Goal: Task Accomplishment & Management: Manage account settings

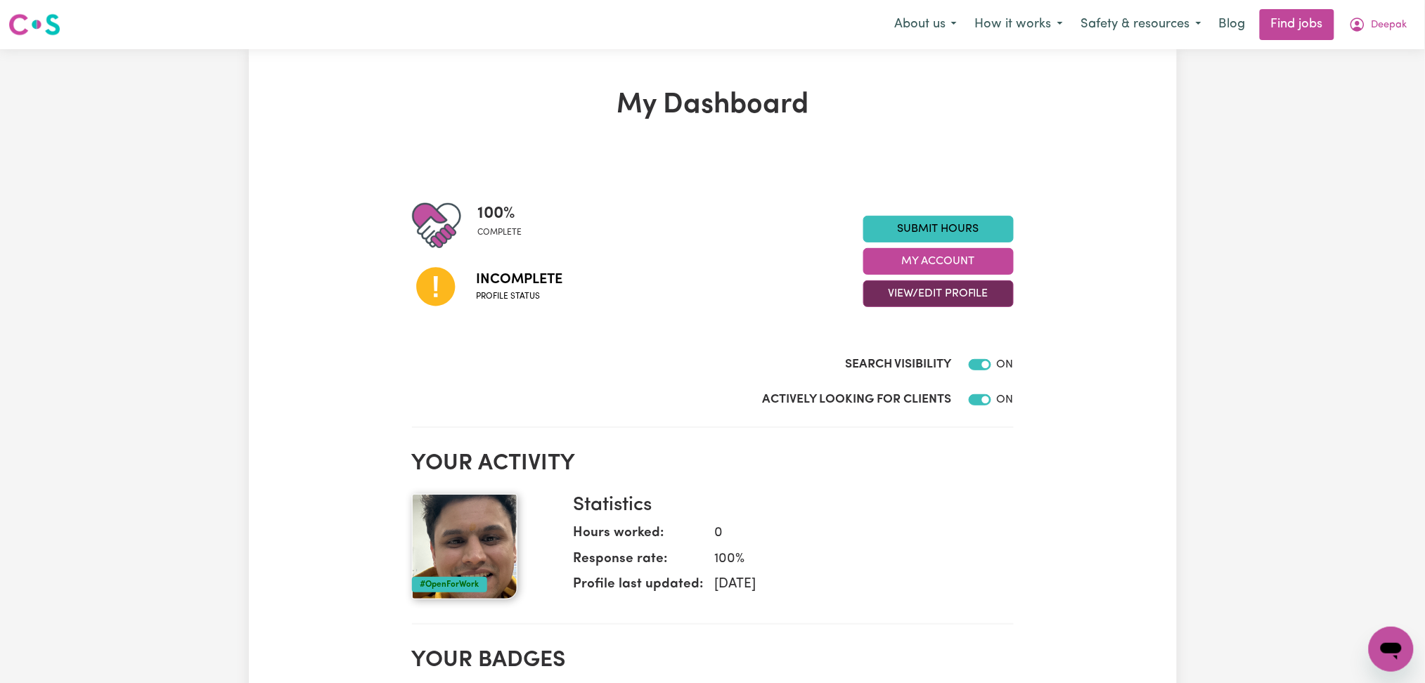
click at [902, 300] on button "View/Edit Profile" at bounding box center [938, 294] width 150 height 27
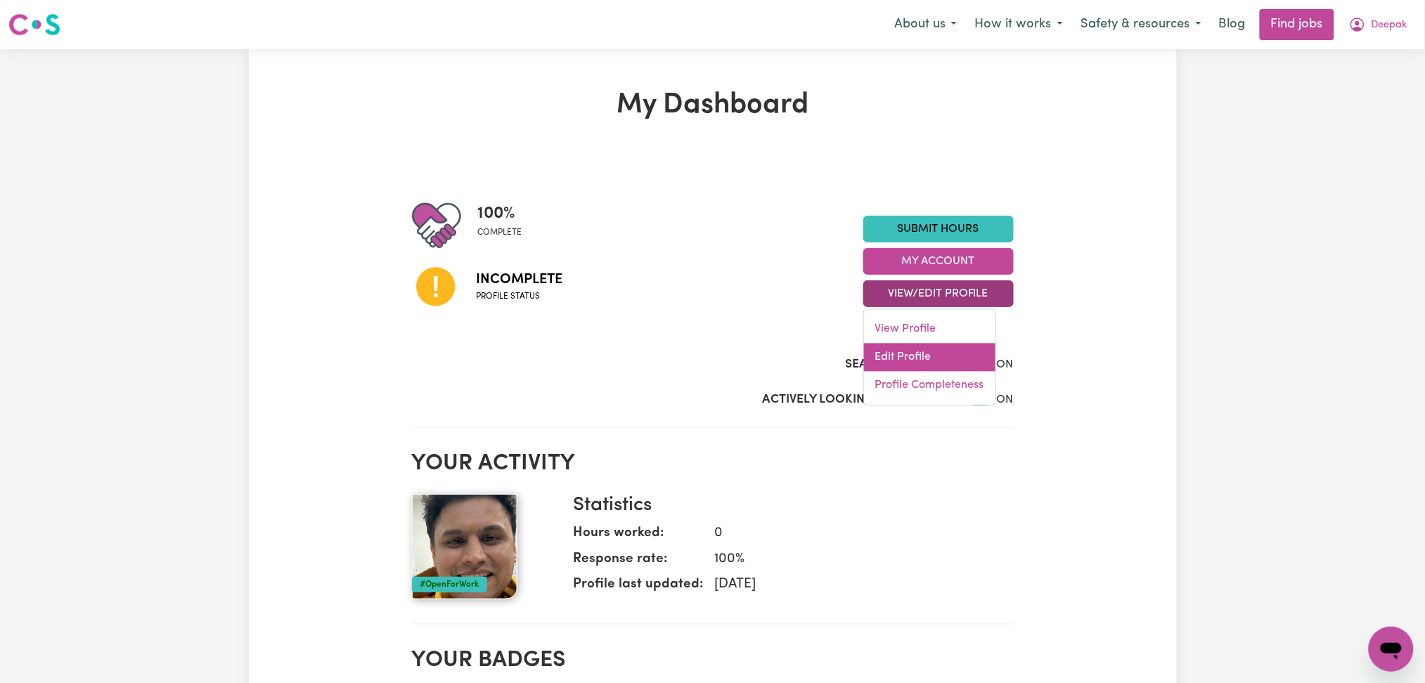
click at [898, 356] on link "Edit Profile" at bounding box center [929, 358] width 131 height 28
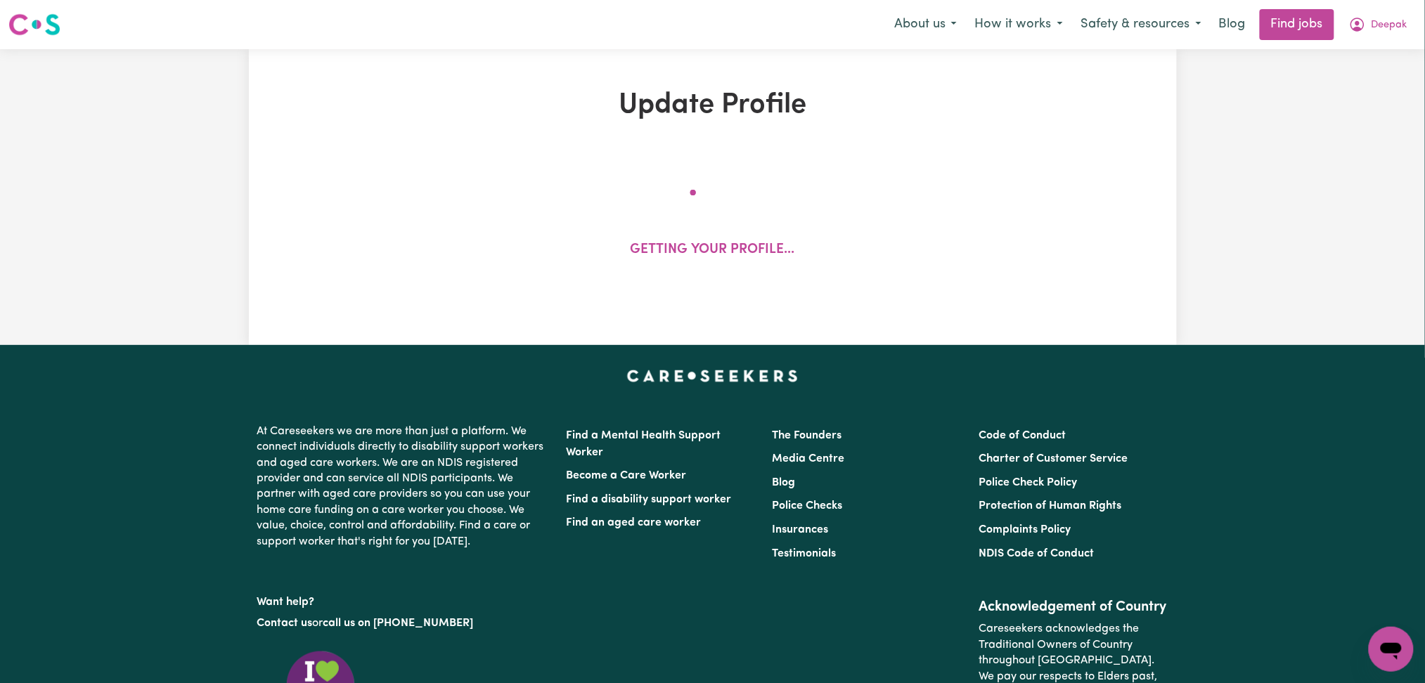
select select "male"
select select "Australian PR"
select select "Studying a healthcare related degree or qualification"
select select "56"
select select "72"
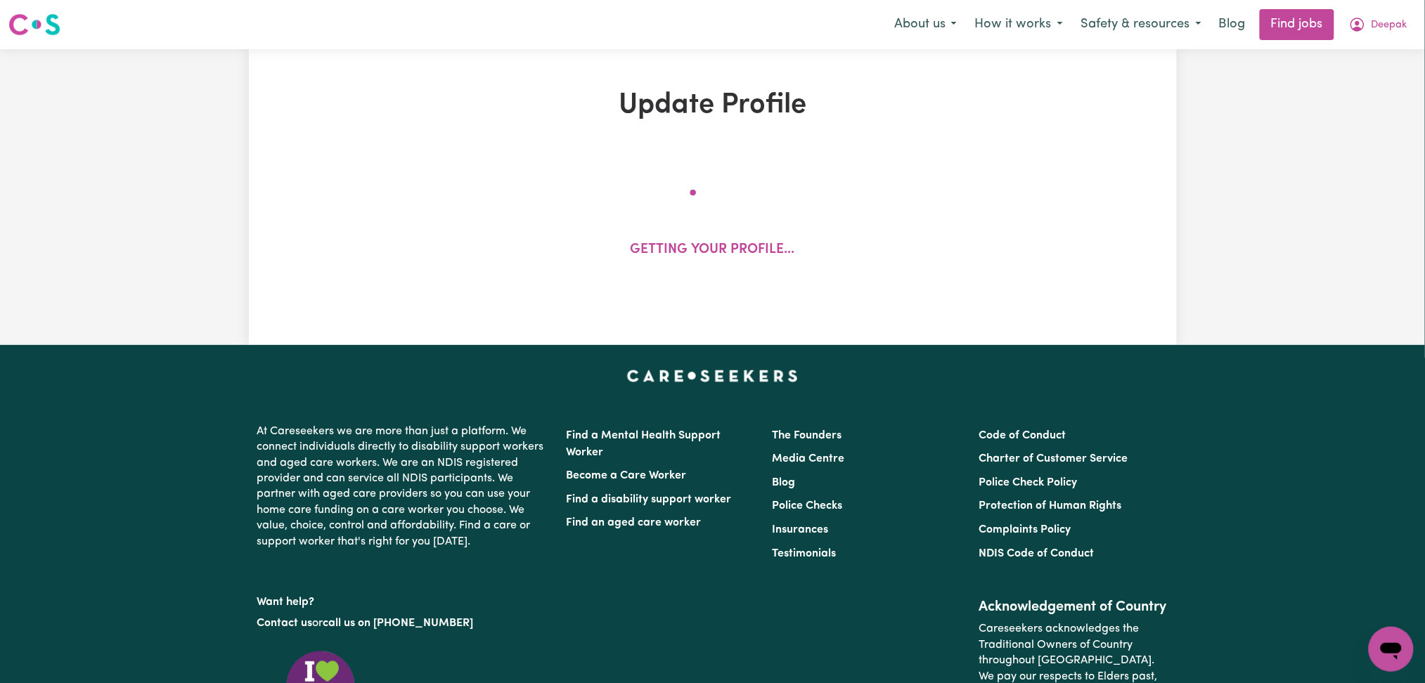
select select "96"
select select "120"
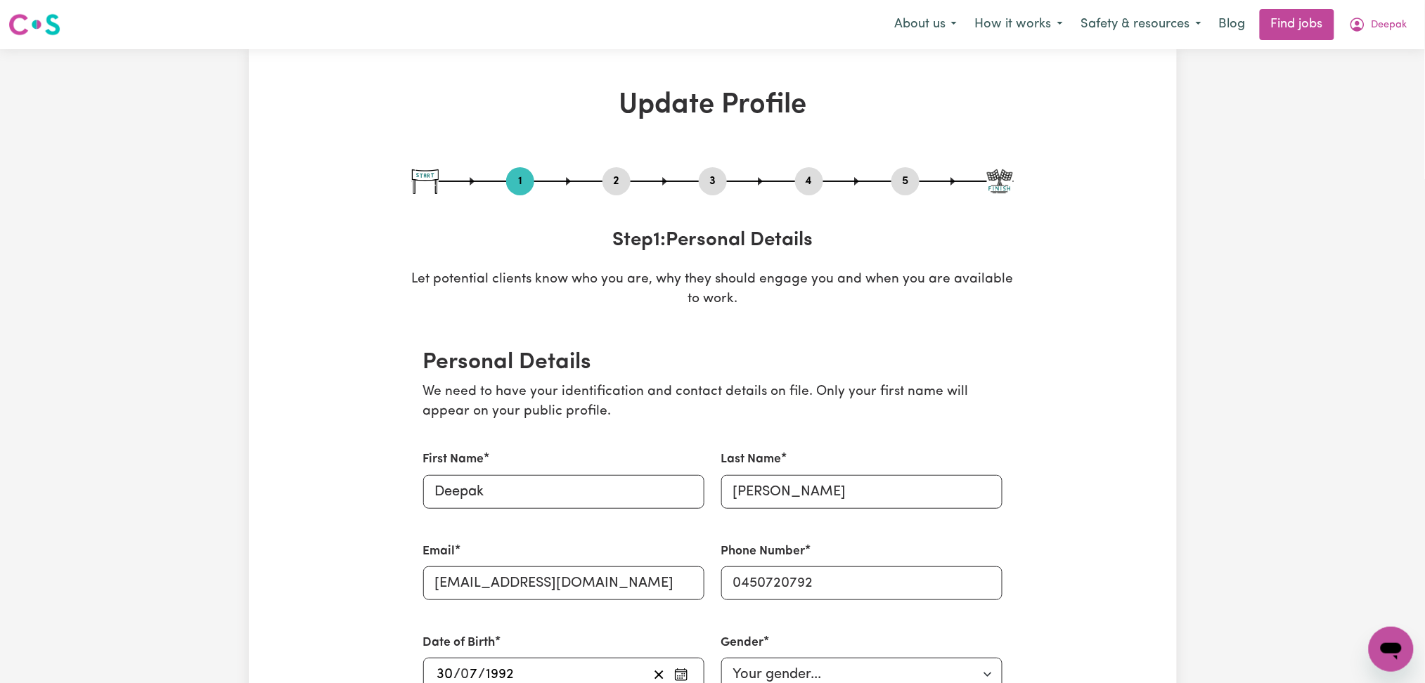
click at [619, 178] on button "2" at bounding box center [617, 181] width 28 height 18
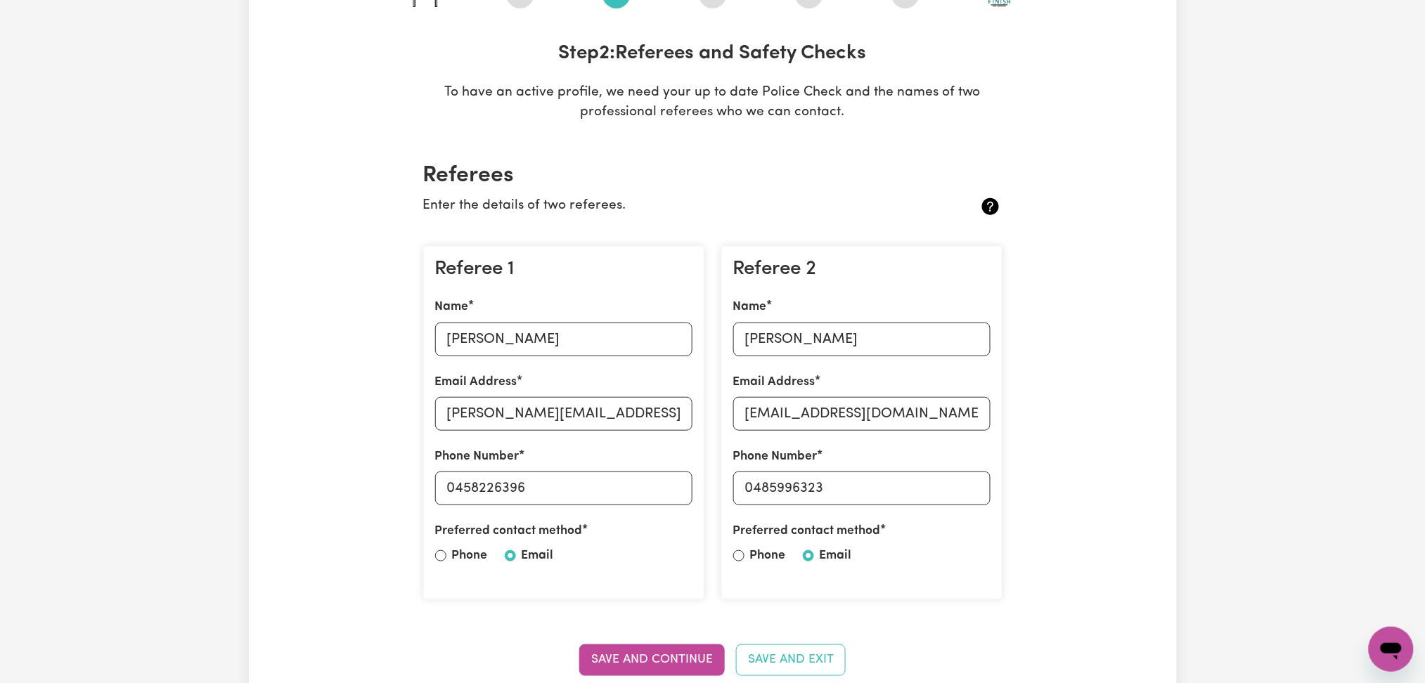
scroll to position [281, 0]
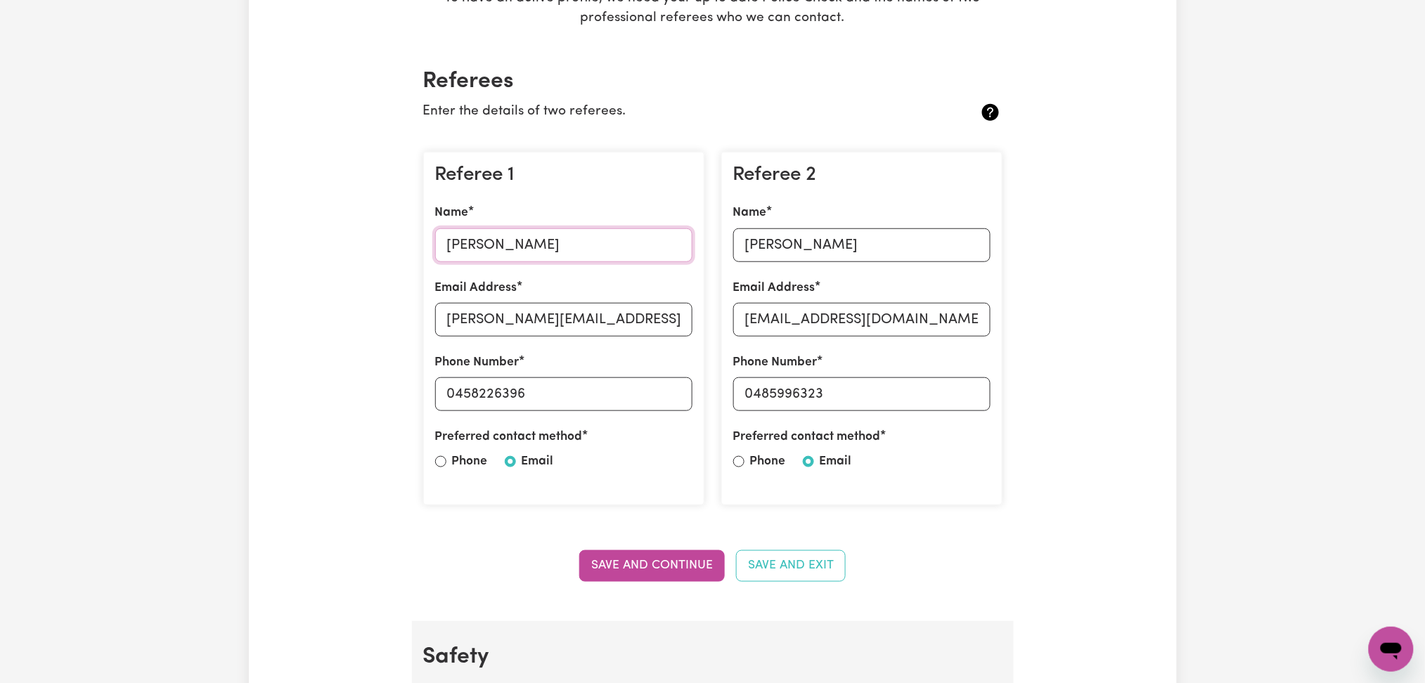
click at [513, 236] on input "Miriam Ayengo" at bounding box center [563, 246] width 257 height 34
click at [539, 243] on input "Miriam Ayengo" at bounding box center [563, 246] width 257 height 34
click at [613, 327] on input "miriam.ayengo@completecomplexcare.com.au" at bounding box center [563, 320] width 257 height 34
drag, startPoint x: 456, startPoint y: 393, endPoint x: 696, endPoint y: 392, distance: 240.5
click at [696, 392] on div "Referee 1 Name Miriam Ayengo Email Address miriam.ayengo@completecomplexcare.co…" at bounding box center [563, 329] width 281 height 354
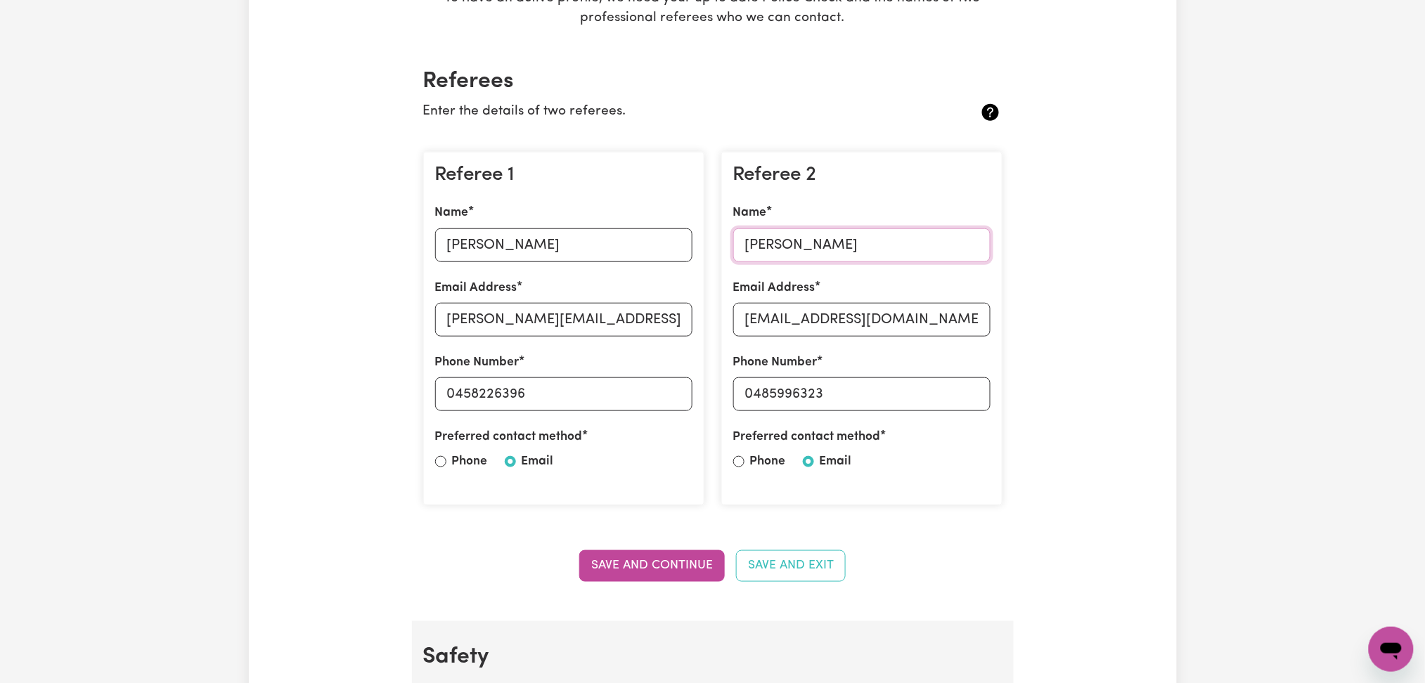
click at [799, 252] on input "Deepesh sharma" at bounding box center [861, 246] width 257 height 34
click at [840, 326] on input "dee.sharma@msqld.org.au" at bounding box center [861, 320] width 257 height 34
drag, startPoint x: 755, startPoint y: 396, endPoint x: 906, endPoint y: 397, distance: 151.2
click at [906, 397] on input "0485996323" at bounding box center [861, 395] width 257 height 34
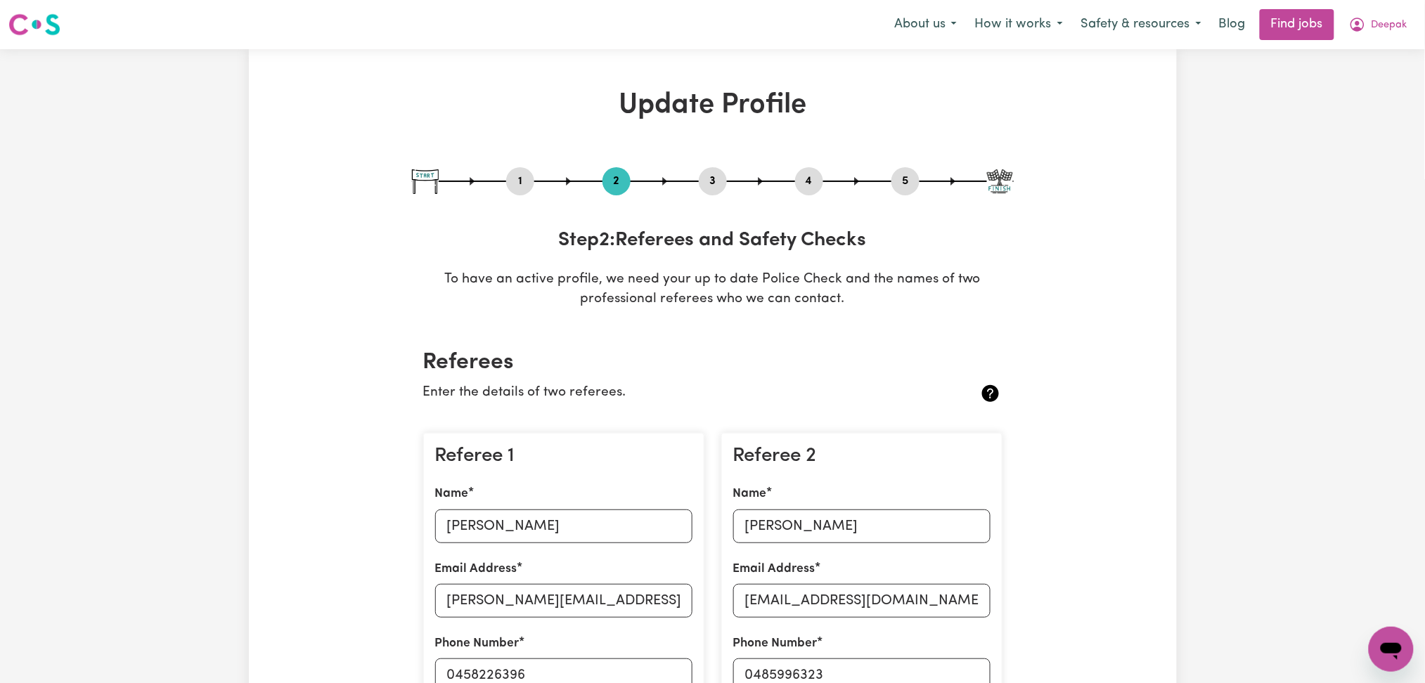
drag, startPoint x: 707, startPoint y: 184, endPoint x: 778, endPoint y: 195, distance: 71.2
click at [709, 184] on button "3" at bounding box center [713, 181] width 28 height 18
select select "2023"
select select "2025"
select select "Certificate III (Individual Support)"
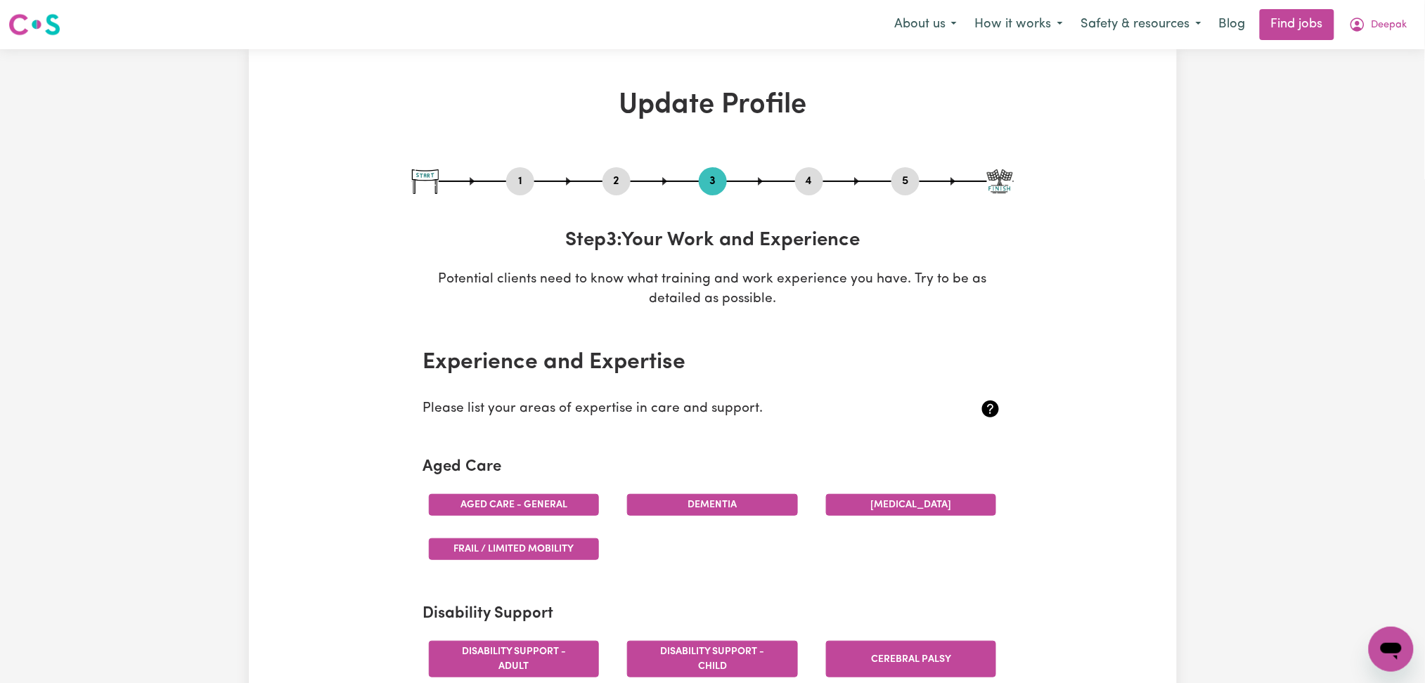
click at [803, 191] on div "4" at bounding box center [809, 181] width 28 height 28
click at [818, 184] on button "4" at bounding box center [809, 181] width 28 height 18
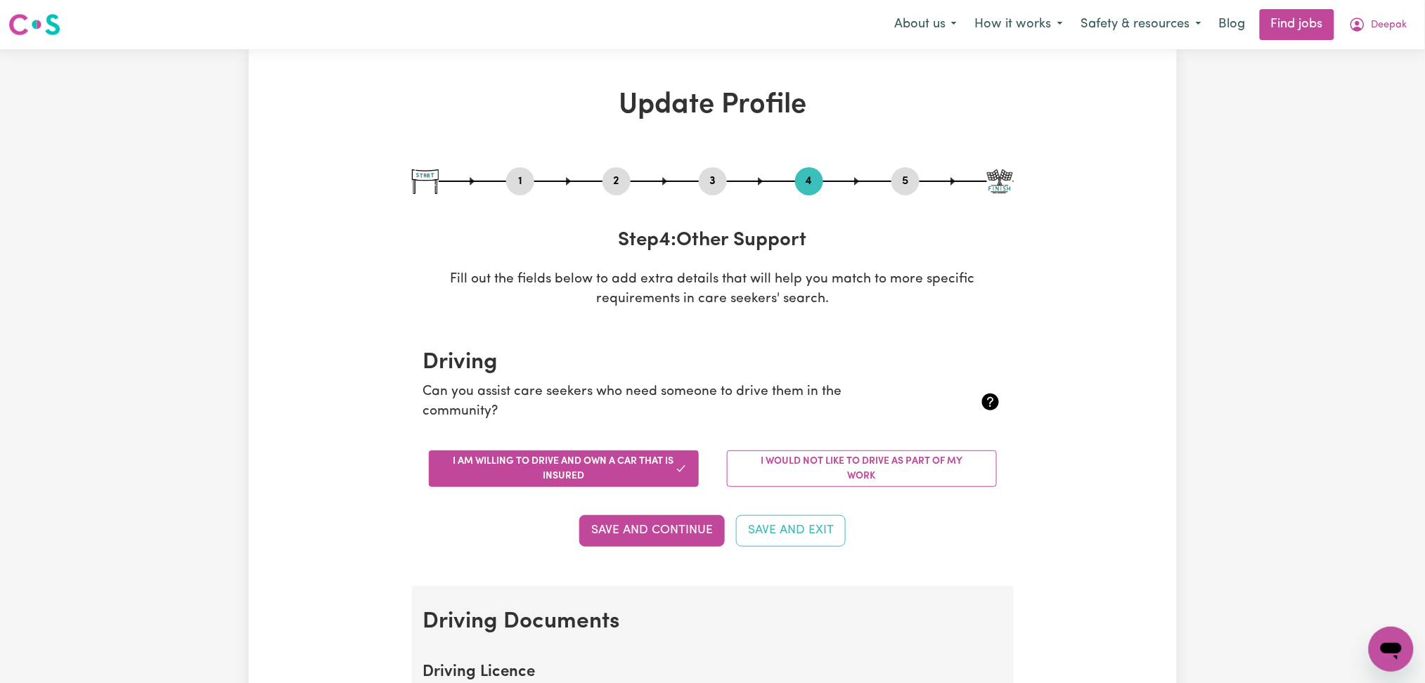
click at [913, 185] on button "5" at bounding box center [906, 181] width 28 height 18
select select "I am providing services through another platform"
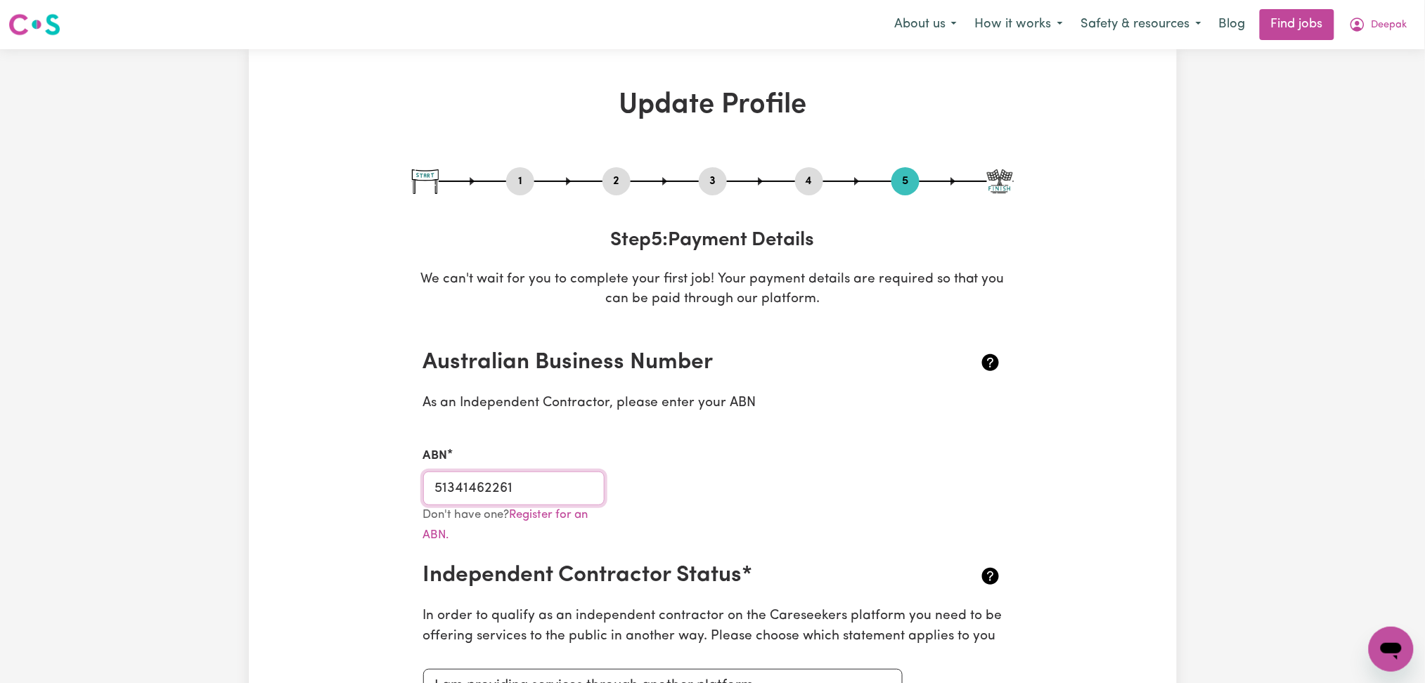
click at [561, 491] on input "51341462261" at bounding box center [514, 489] width 182 height 34
click at [716, 181] on button "3" at bounding box center [713, 181] width 28 height 18
select select "2023"
select select "2025"
select select "Certificate III (Individual Support)"
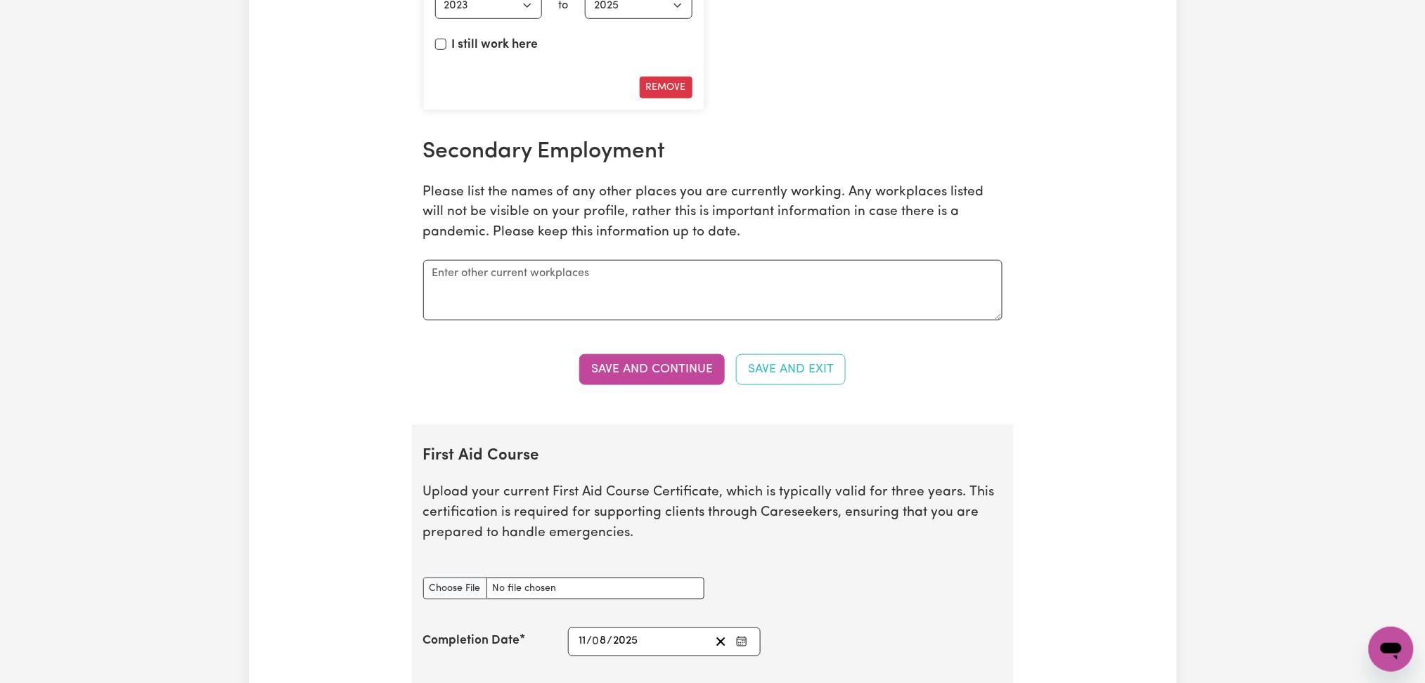
scroll to position [2670, 0]
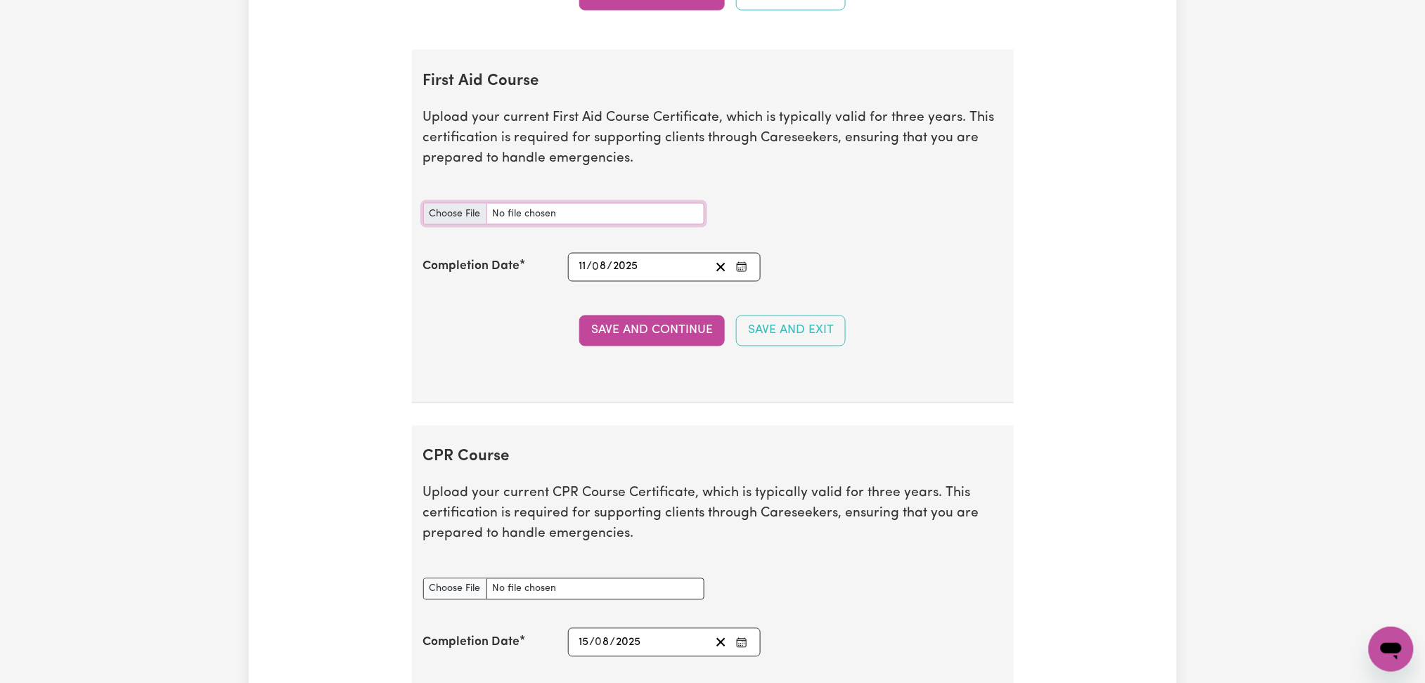
click at [447, 214] on input "First Aid Course document" at bounding box center [563, 214] width 281 height 22
type input "C:\fakepath\Deepak Sharma CPR and First Aid Certificate 17082023.pdf"
click at [716, 270] on icon "Clear date" at bounding box center [720, 267] width 13 height 13
click at [742, 271] on icon "Enter the Completion Date of your First Aid Course" at bounding box center [741, 267] width 11 height 11
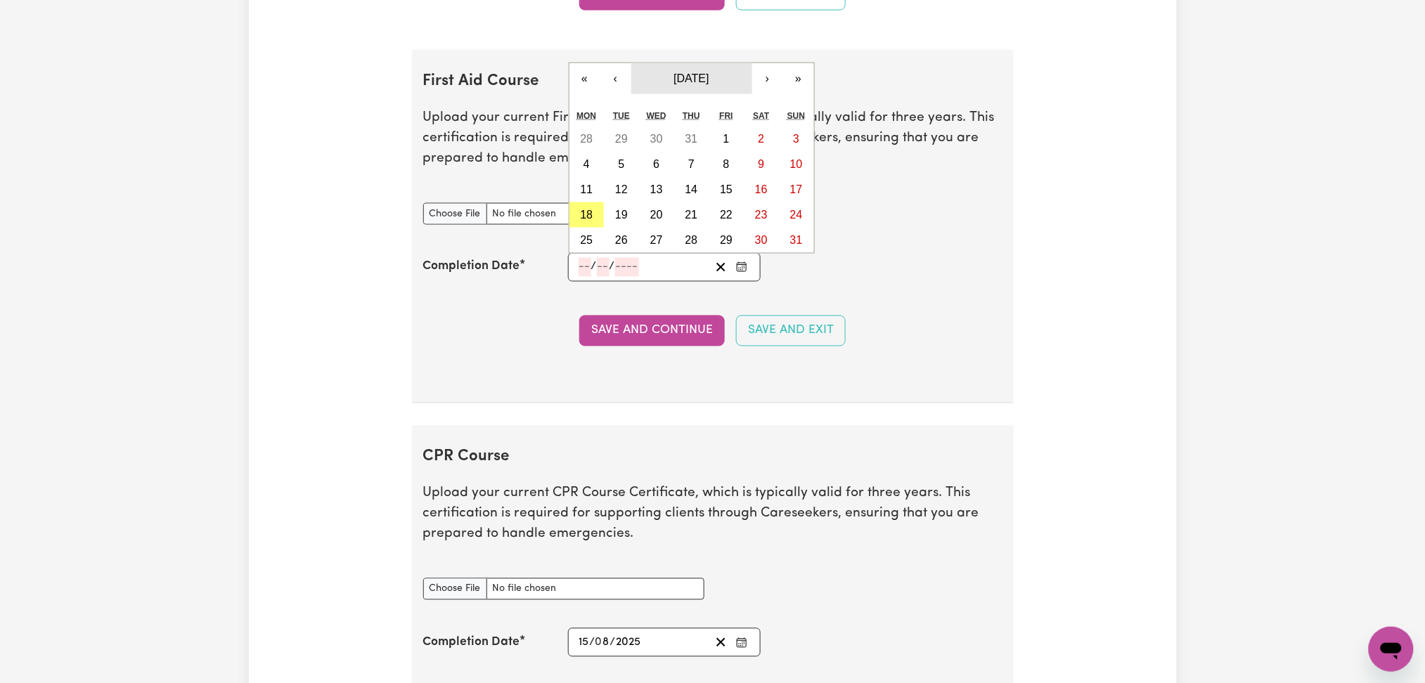
click at [676, 74] on span "August 2025" at bounding box center [691, 78] width 35 height 12
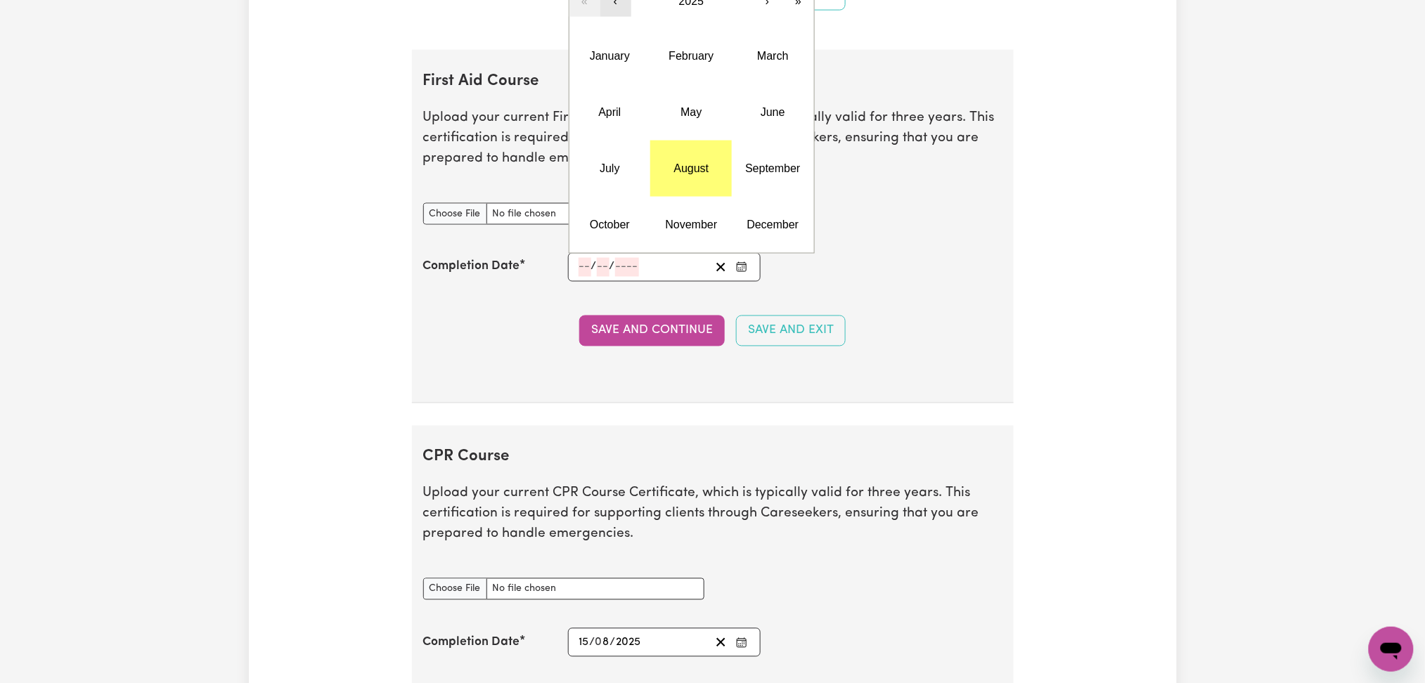
click at [621, 8] on button "‹" at bounding box center [615, 1] width 31 height 31
click at [750, 115] on button "June" at bounding box center [773, 112] width 82 height 56
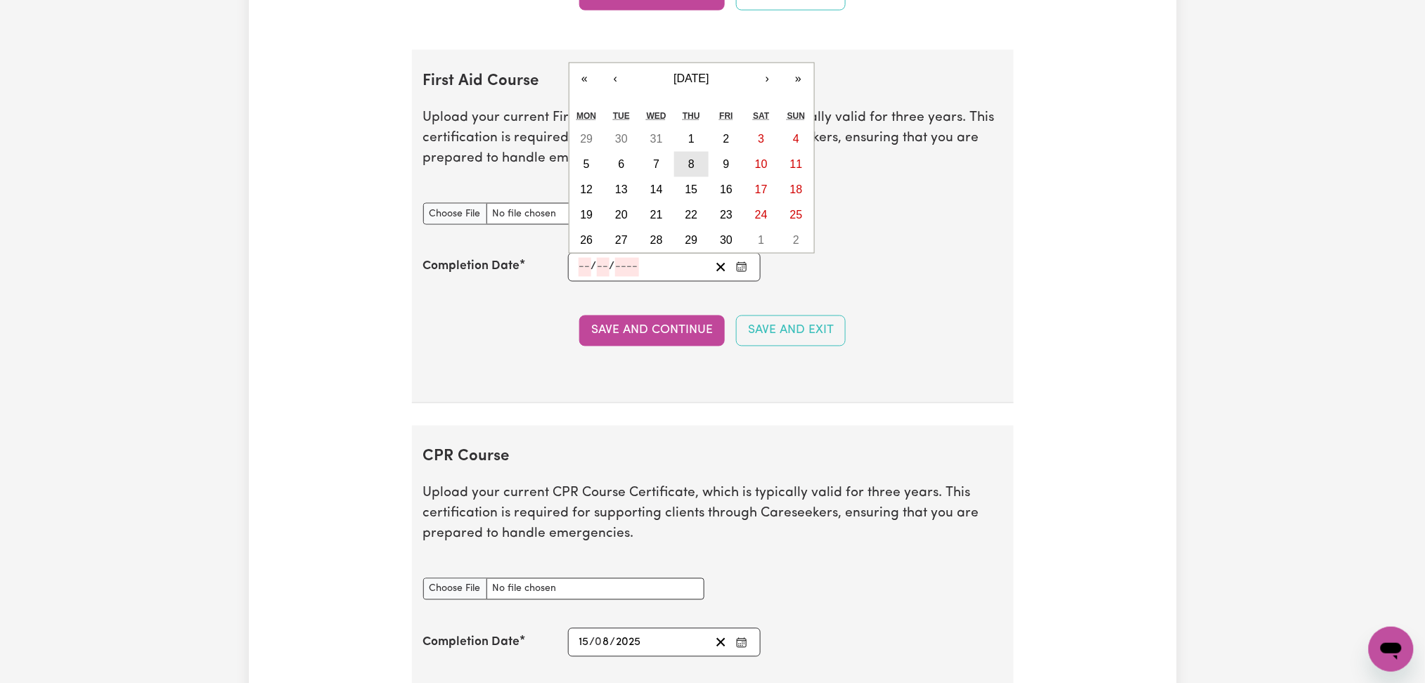
click at [684, 167] on button "8" at bounding box center [691, 164] width 35 height 25
type input "2023-06-08"
type input "8"
type input "6"
type input "2023"
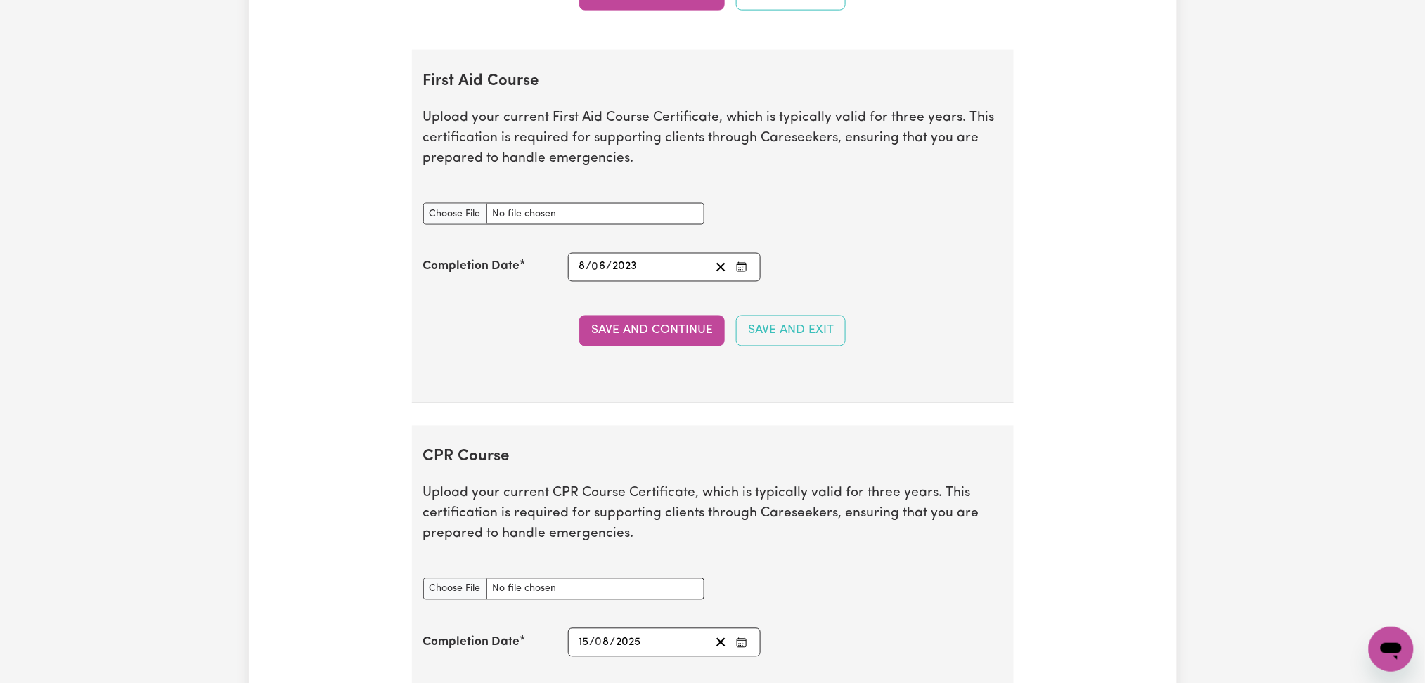
click at [738, 269] on icon "Enter the Completion Date of your First Aid Course" at bounding box center [741, 267] width 11 height 11
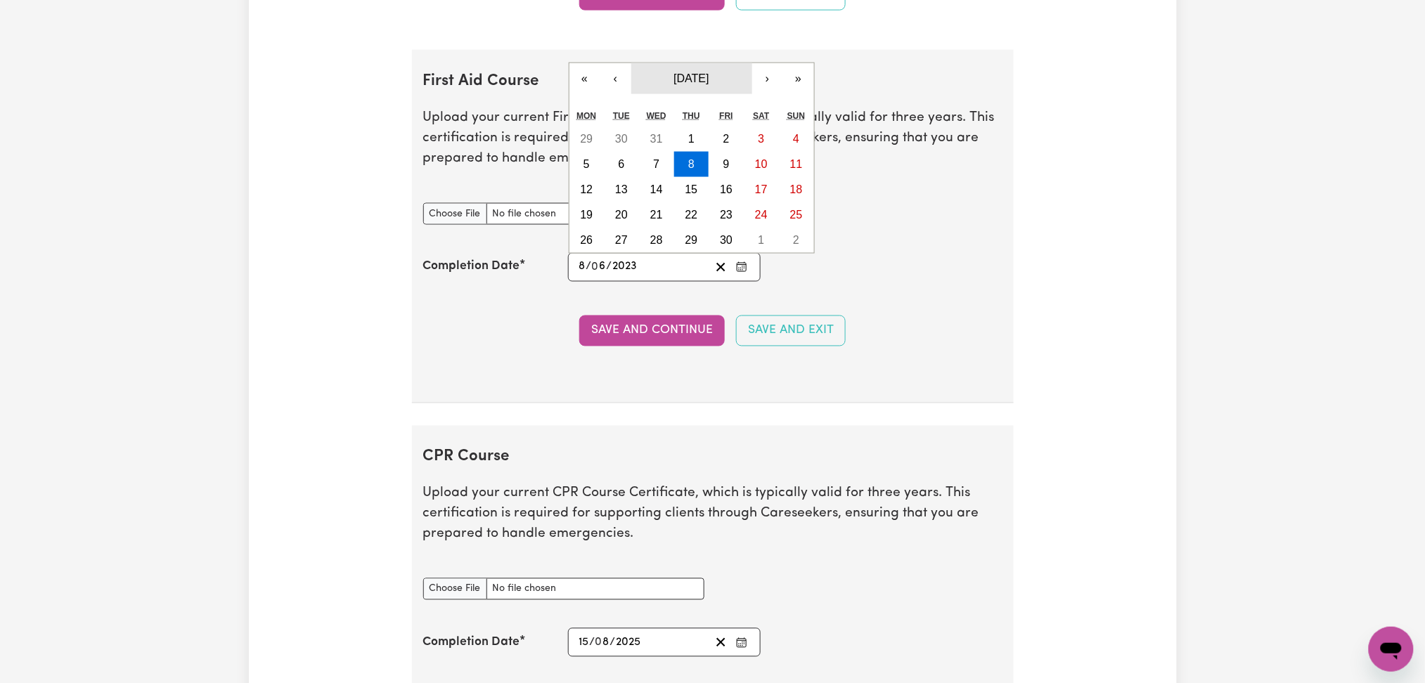
click at [700, 69] on button "June 2023" at bounding box center [691, 78] width 121 height 31
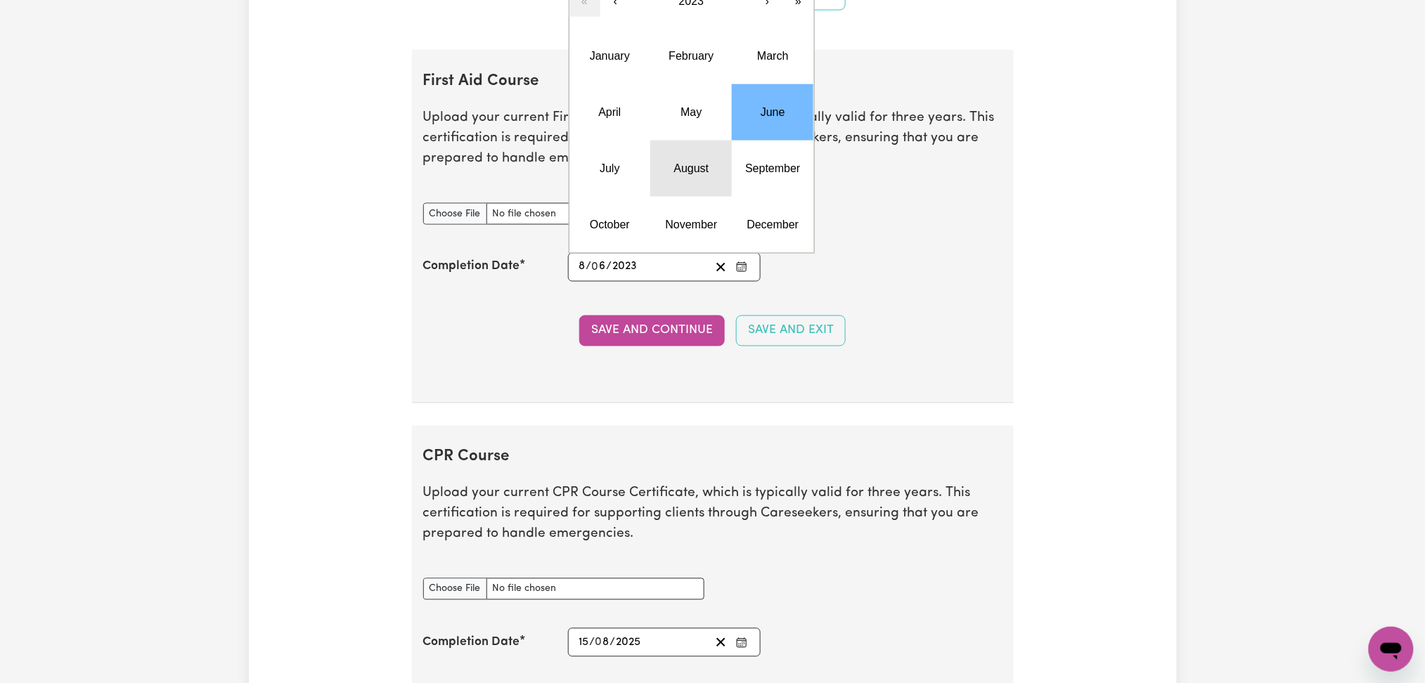
click at [688, 171] on abbr "August" at bounding box center [691, 168] width 35 height 12
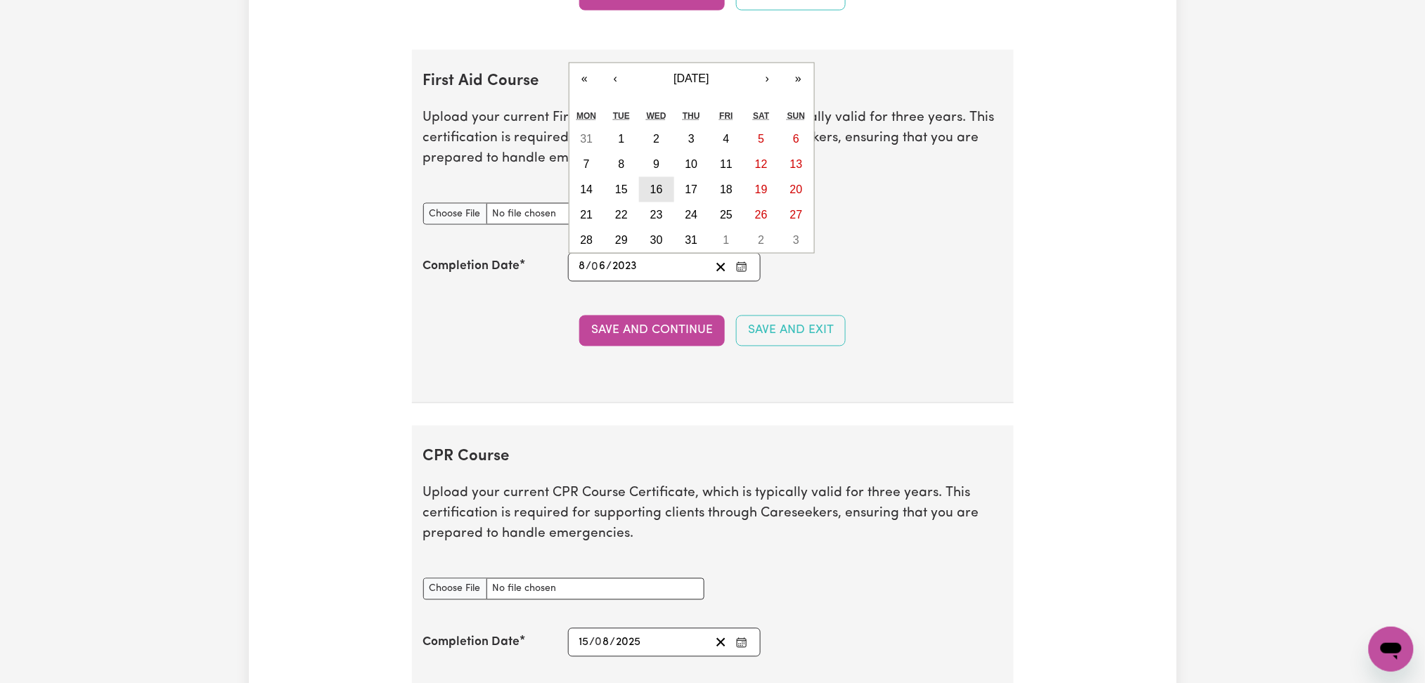
click at [659, 192] on abbr "16" at bounding box center [656, 190] width 13 height 12
type input "2023-08-16"
type input "16"
type input "8"
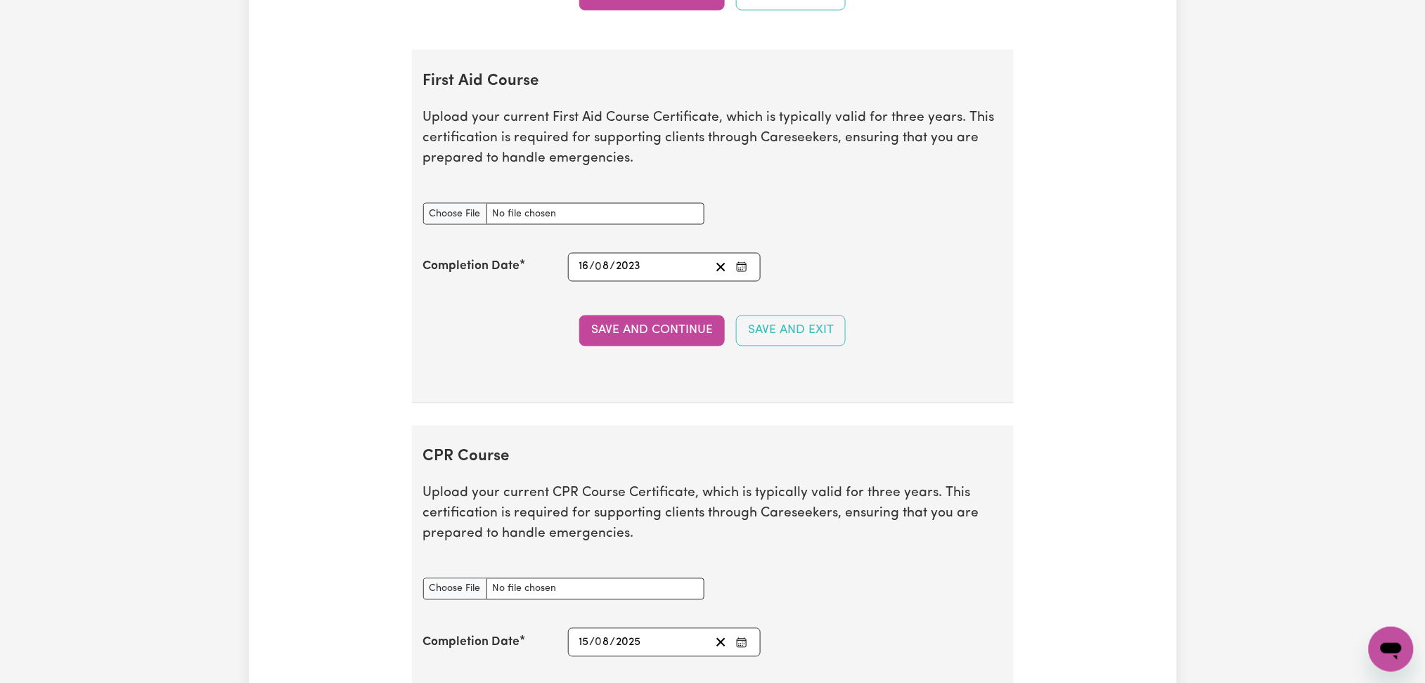
click at [592, 267] on span "/" at bounding box center [593, 267] width 6 height 13
click at [743, 268] on circle "Enter the Completion Date of your First Aid Course" at bounding box center [742, 266] width 1 height 1
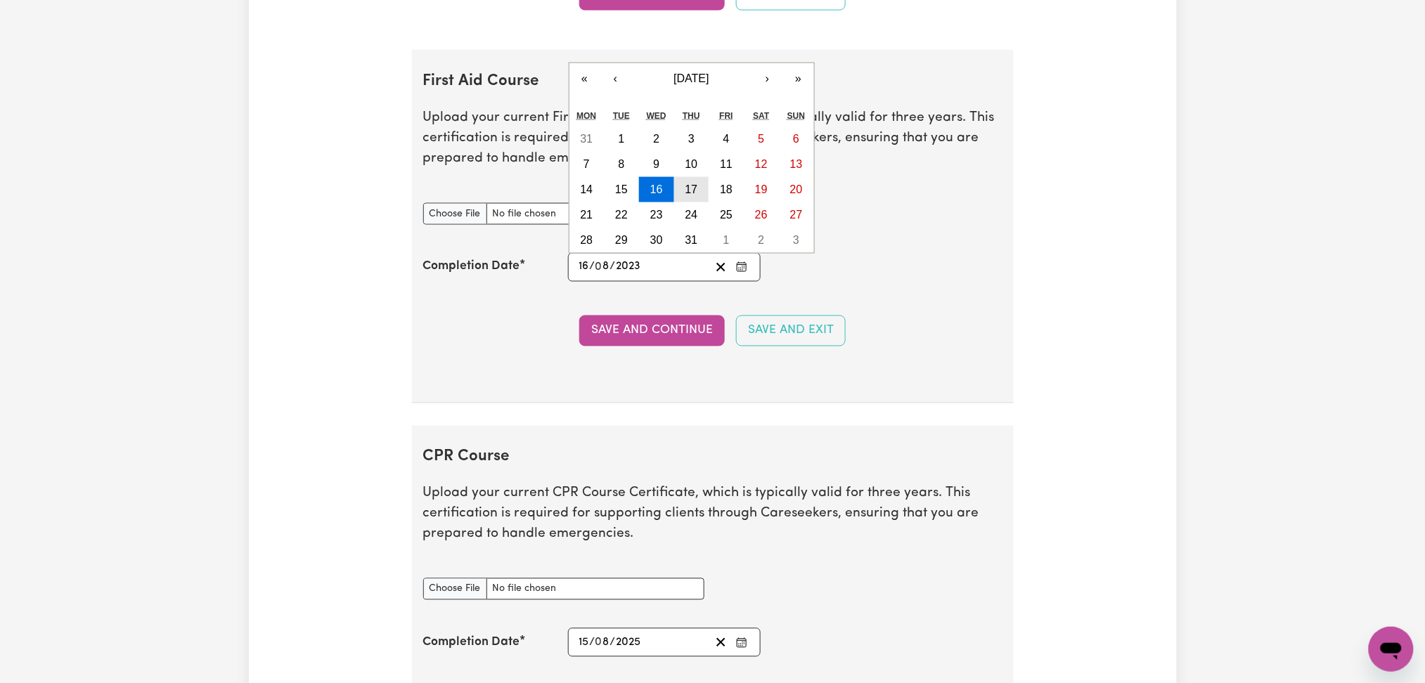
click at [683, 190] on button "17" at bounding box center [691, 189] width 35 height 25
type input "2023-08-17"
type input "17"
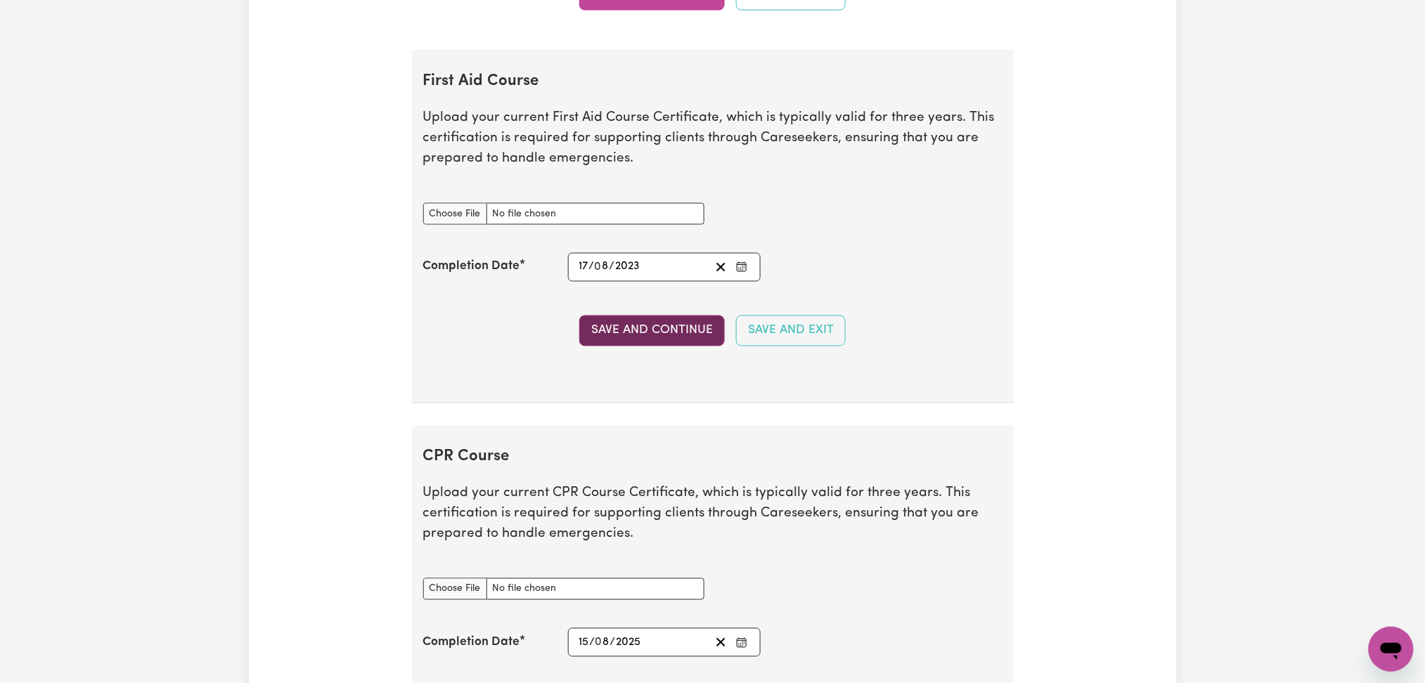
click at [600, 333] on button "Save and Continue" at bounding box center [652, 331] width 146 height 31
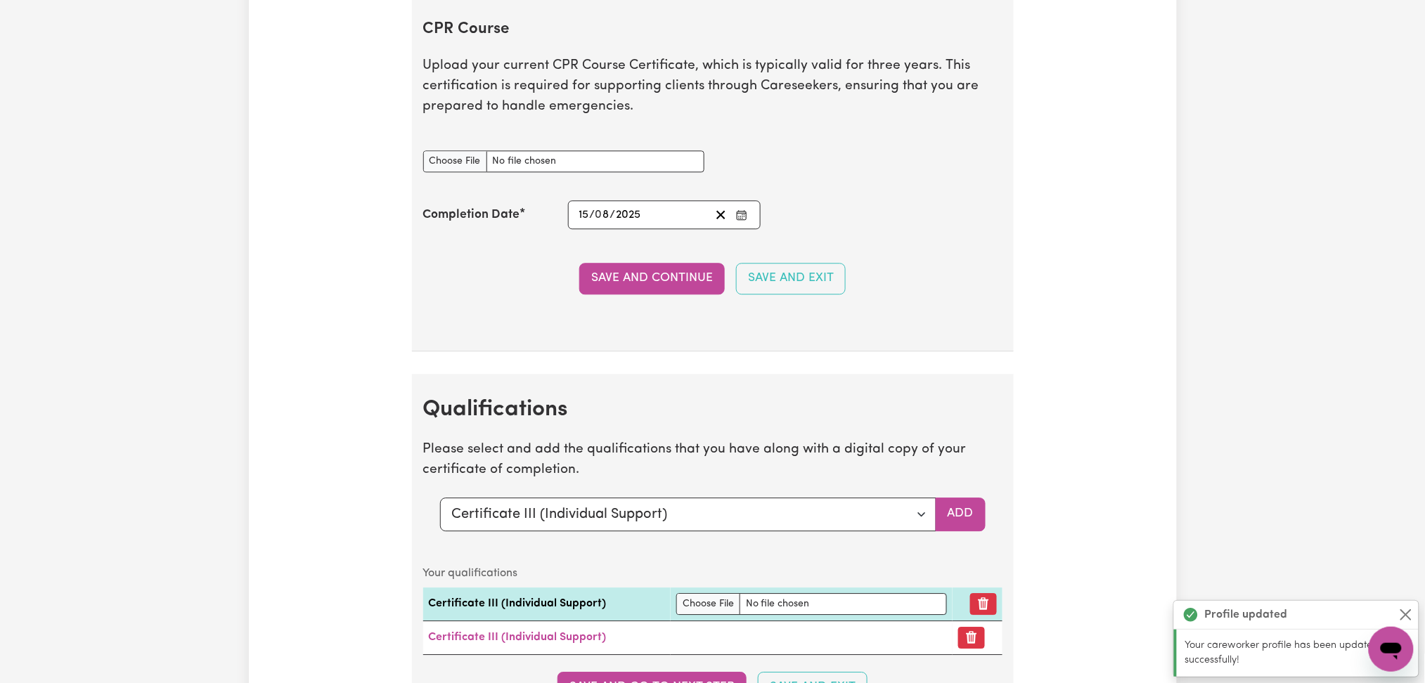
scroll to position [3179, 0]
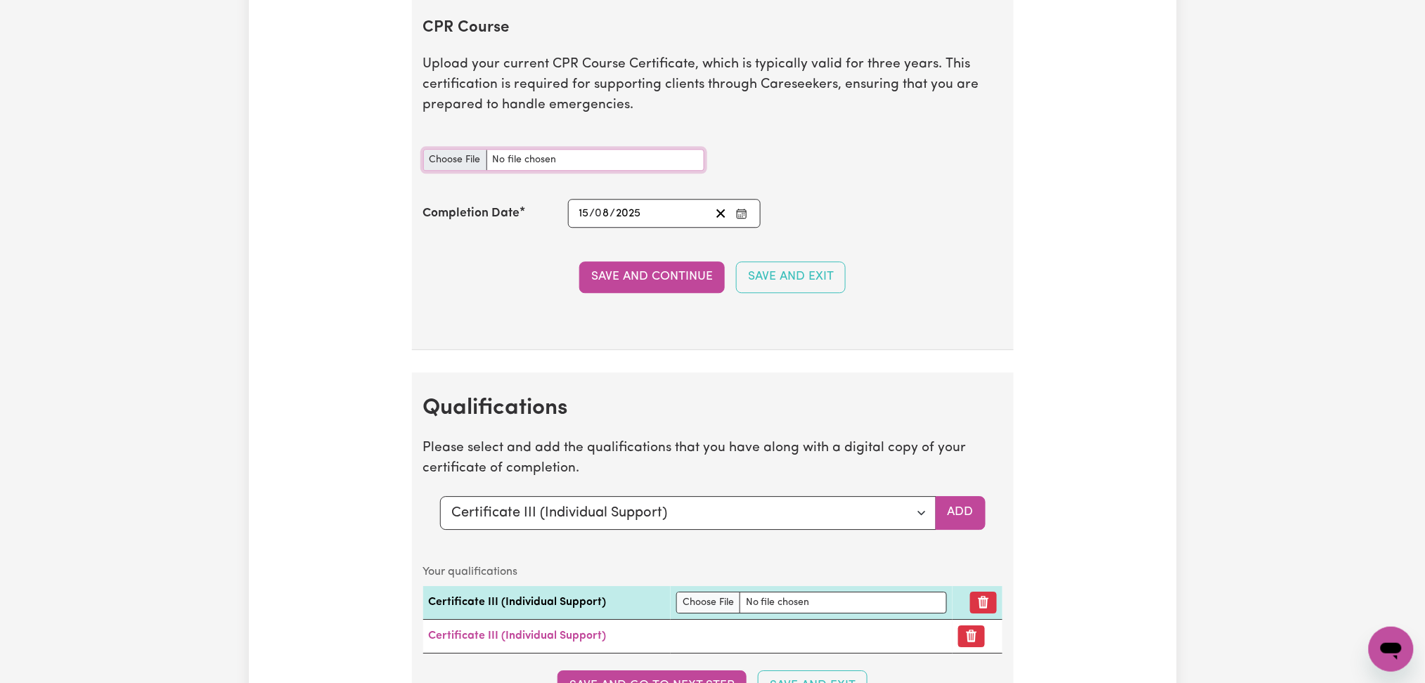
click at [454, 165] on input "CPR Course document" at bounding box center [563, 160] width 281 height 22
type input "C:\fakepath\Deepak Sharma CPR Certificate 15082025.pdf"
click at [597, 275] on button "Save and Continue" at bounding box center [652, 277] width 146 height 31
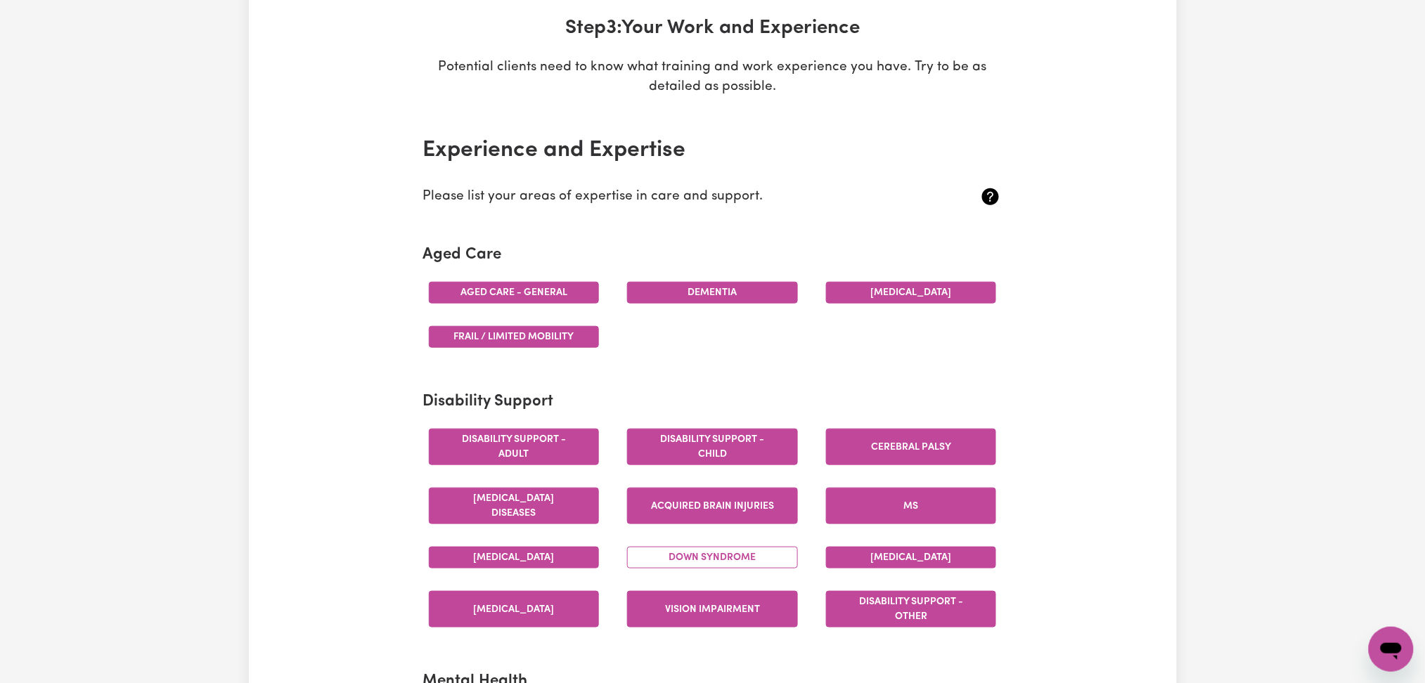
scroll to position [10, 0]
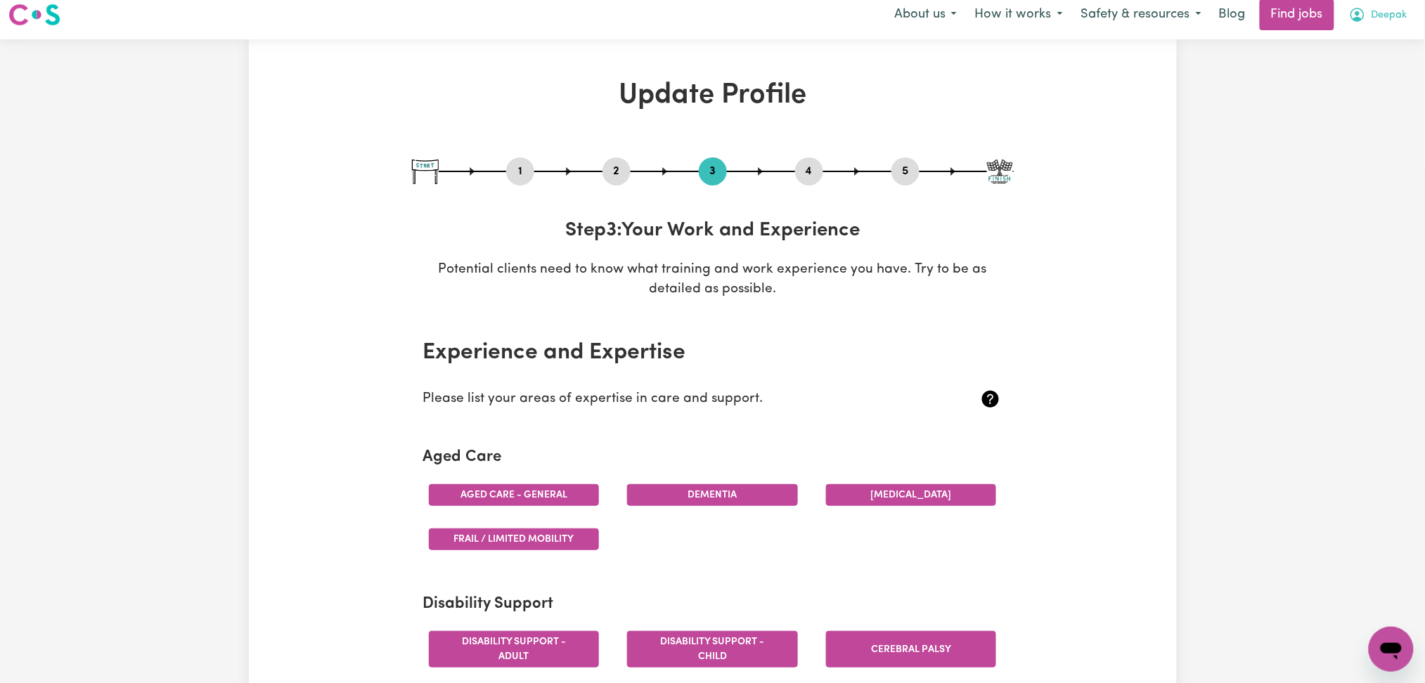
click at [1380, 17] on span "Deepak" at bounding box center [1390, 15] width 36 height 15
click at [1365, 60] on link "My Dashboard" at bounding box center [1360, 71] width 111 height 27
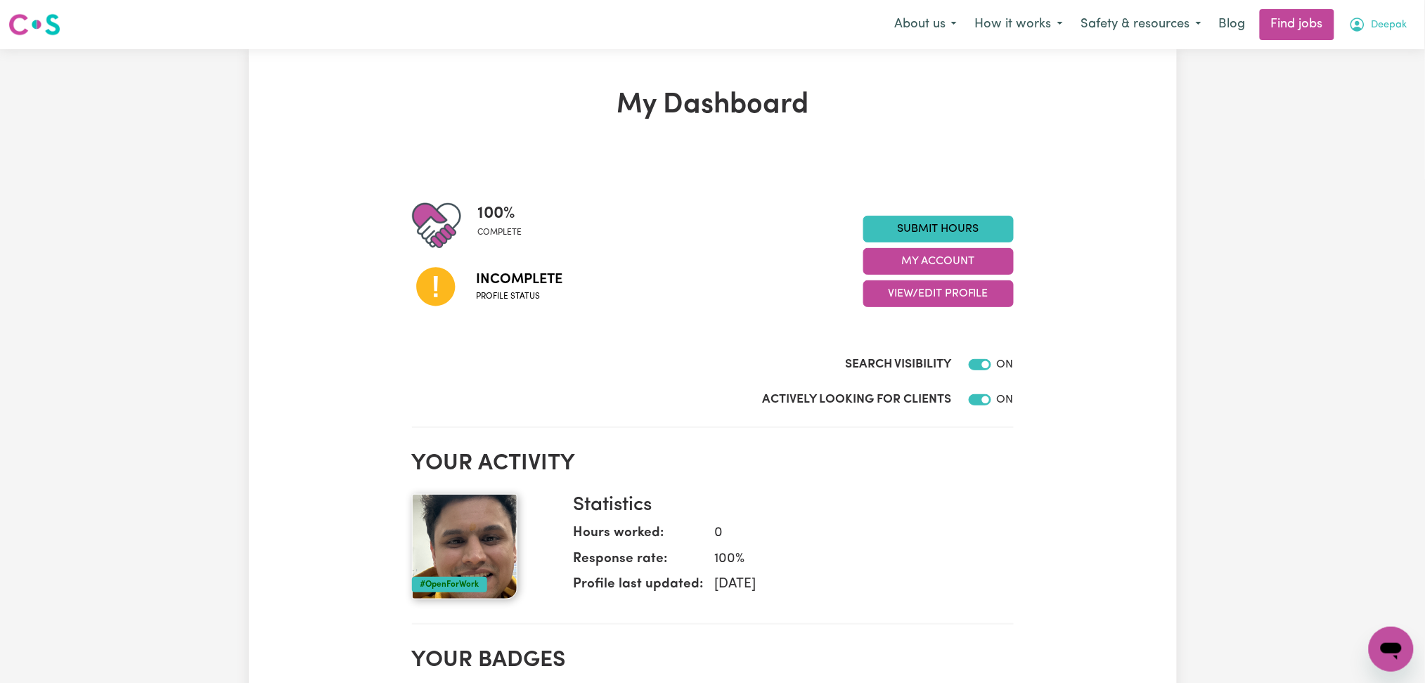
click at [1384, 34] on button "Deepak" at bounding box center [1378, 25] width 77 height 30
click at [1361, 103] on link "Logout" at bounding box center [1360, 107] width 111 height 27
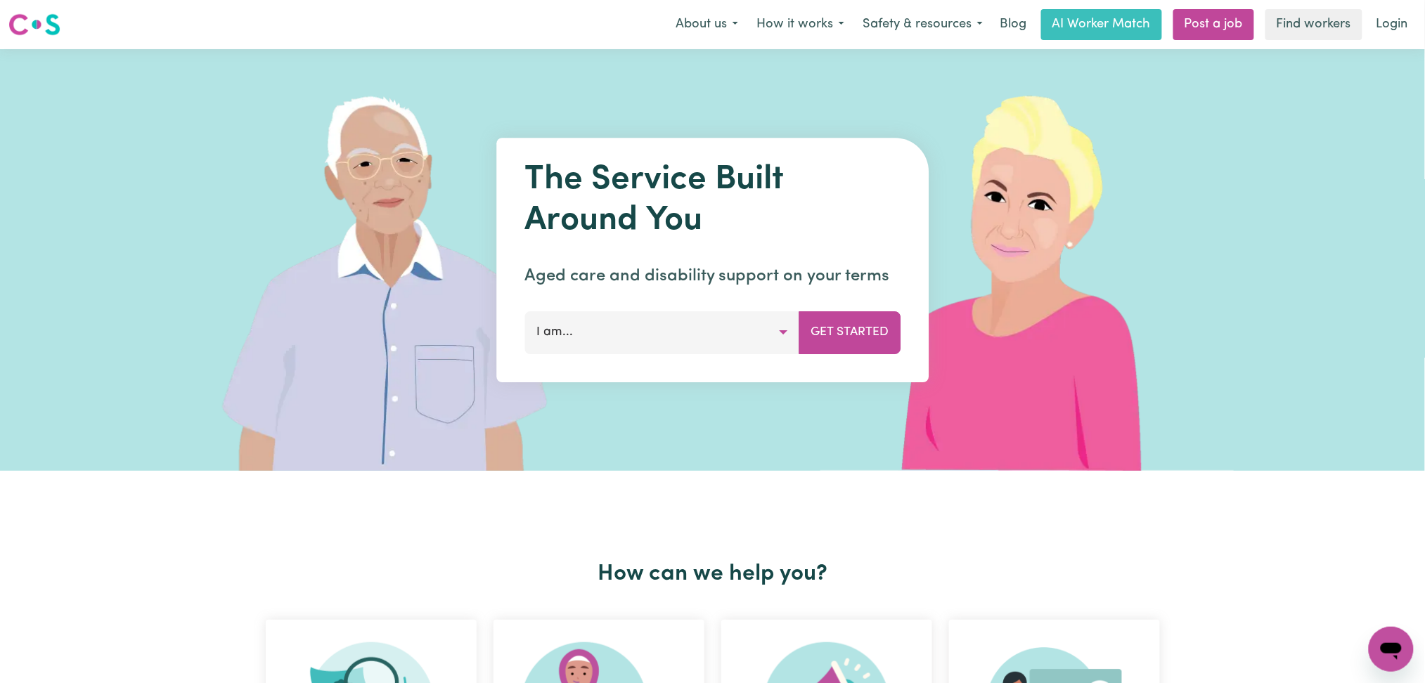
click at [1388, 25] on link "Login" at bounding box center [1392, 24] width 49 height 31
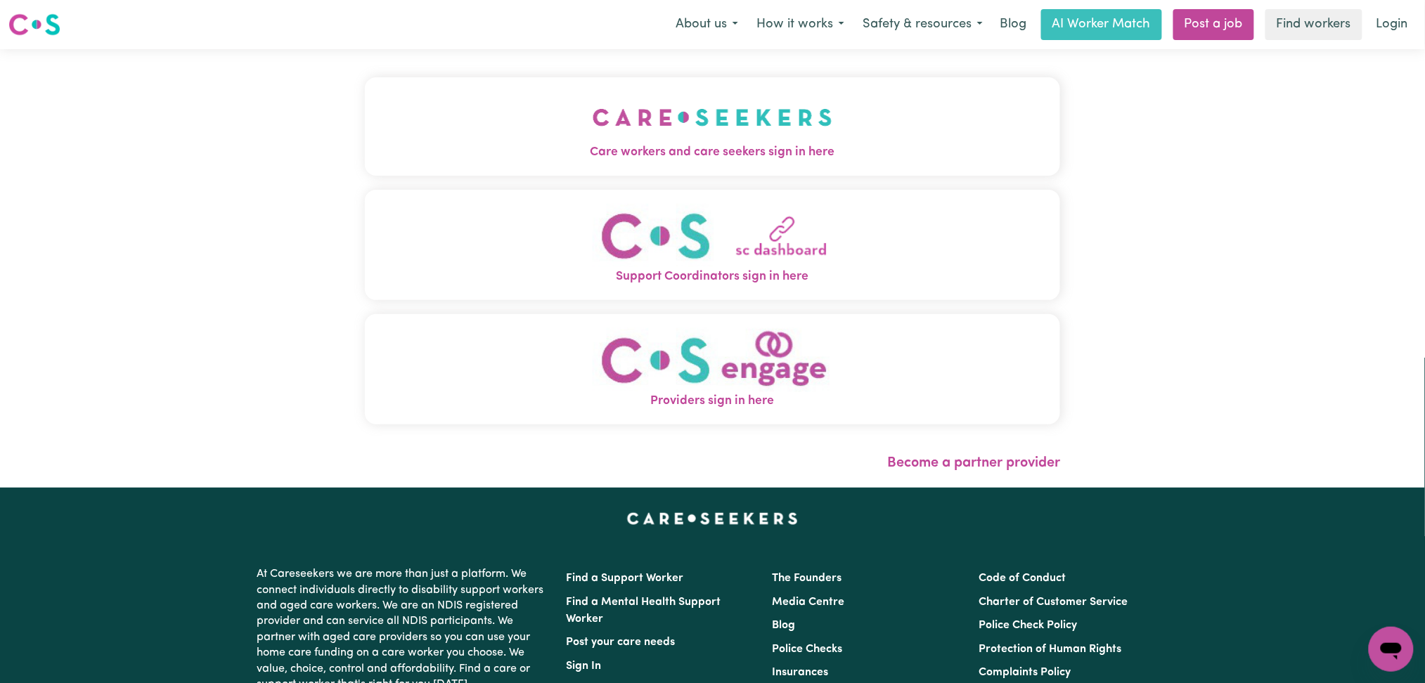
click at [624, 65] on div "Care workers and care seekers sign in here Support Coordinators sign in here Pr…" at bounding box center [712, 268] width 713 height 439
click at [484, 117] on button "Care workers and care seekers sign in here" at bounding box center [713, 126] width 696 height 98
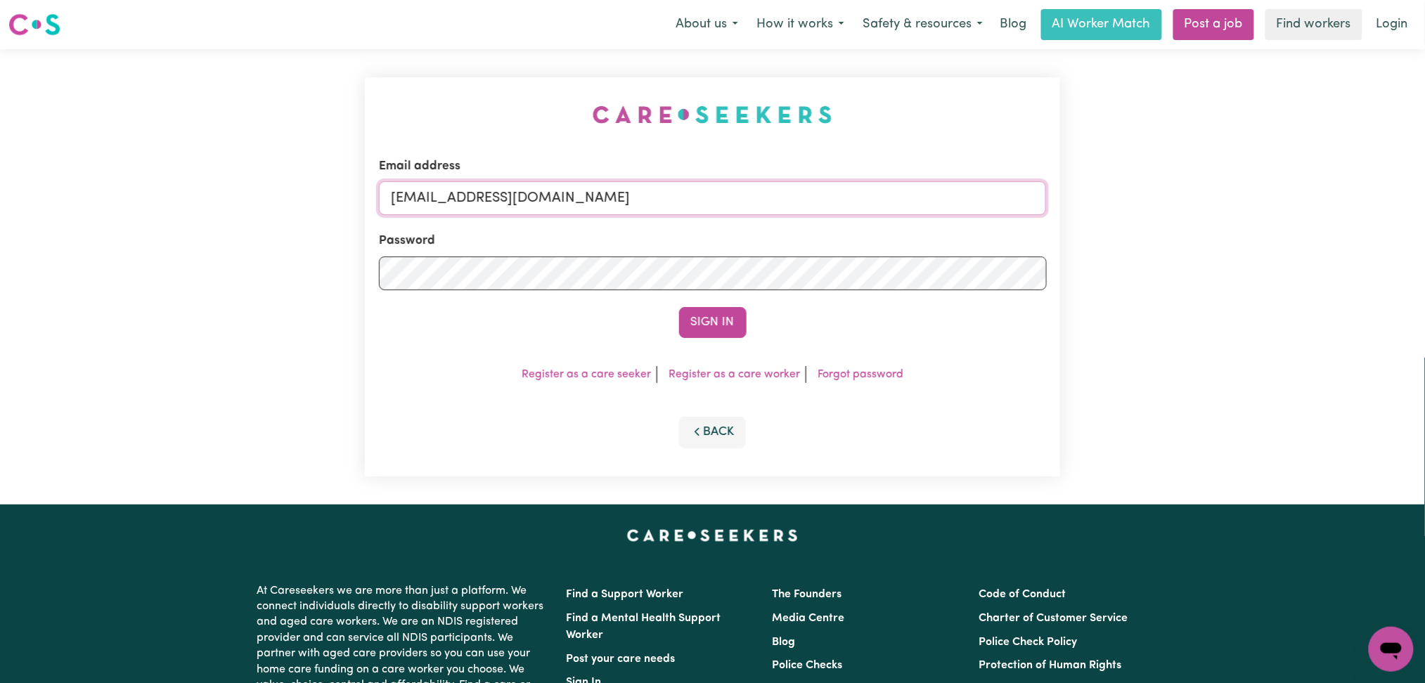
click at [550, 184] on input "[EMAIL_ADDRESS][DOMAIN_NAME]" at bounding box center [713, 198] width 668 height 34
drag, startPoint x: 462, startPoint y: 194, endPoint x: 857, endPoint y: 223, distance: 396.2
click at [856, 222] on form "Email address Superuser~daniela.arangot@gmail.com Password Sign In" at bounding box center [713, 247] width 668 height 181
type input "Superuser~daniela.arangot@gmail.com"
click at [709, 324] on button "Sign In" at bounding box center [712, 322] width 67 height 31
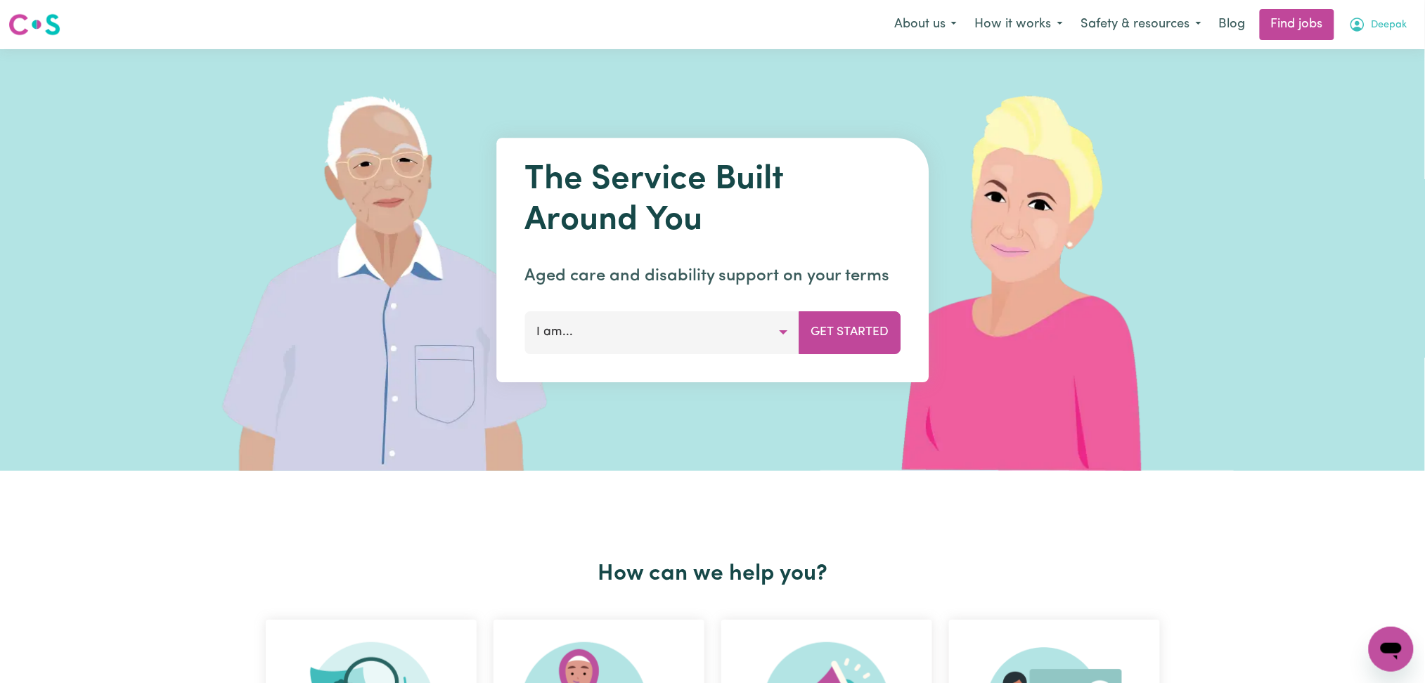
drag, startPoint x: 1380, startPoint y: 25, endPoint x: 1379, endPoint y: 38, distance: 12.7
click at [1380, 31] on span "Deepak" at bounding box center [1390, 25] width 36 height 15
click at [1357, 105] on link "Logout" at bounding box center [1360, 107] width 111 height 27
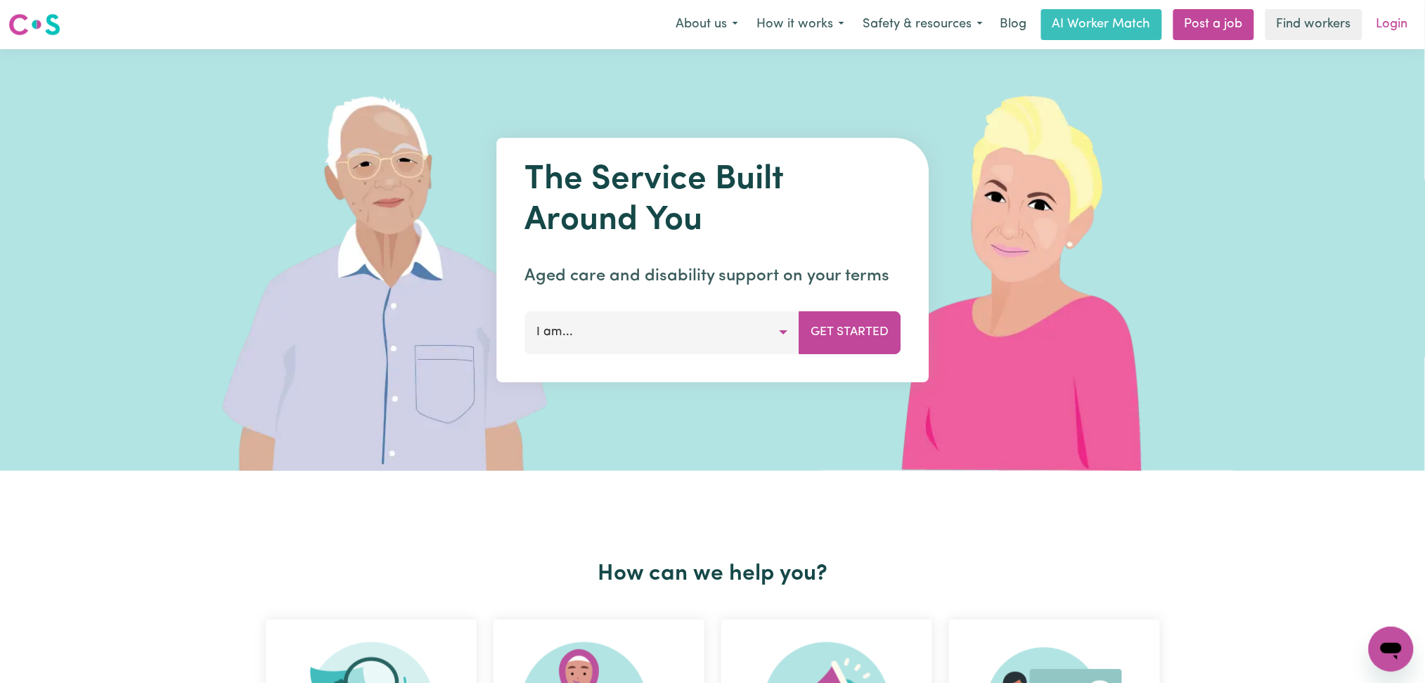
click at [1376, 25] on link "Login" at bounding box center [1392, 24] width 49 height 31
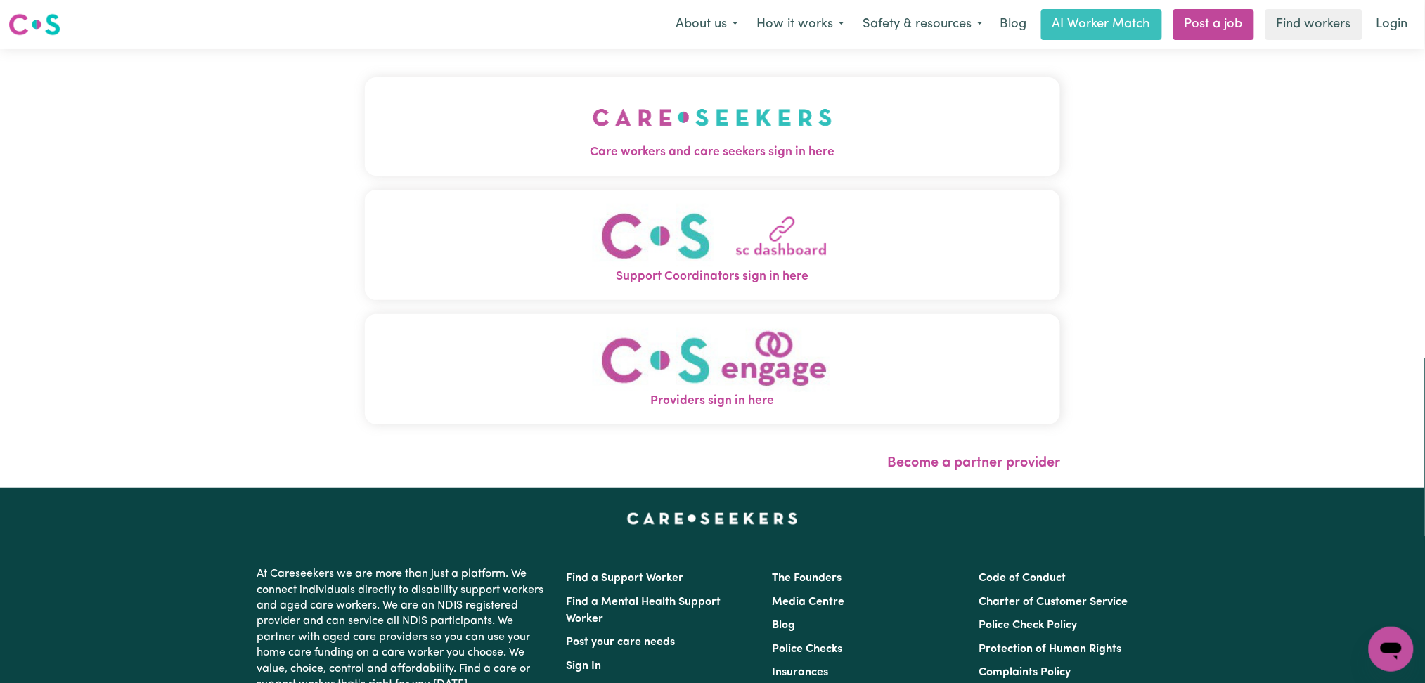
click at [586, 87] on div "Care workers and care seekers sign in here Support Coordinators sign in here Pr…" at bounding box center [712, 268] width 713 height 439
click at [489, 101] on button "Care workers and care seekers sign in here" at bounding box center [713, 126] width 696 height 98
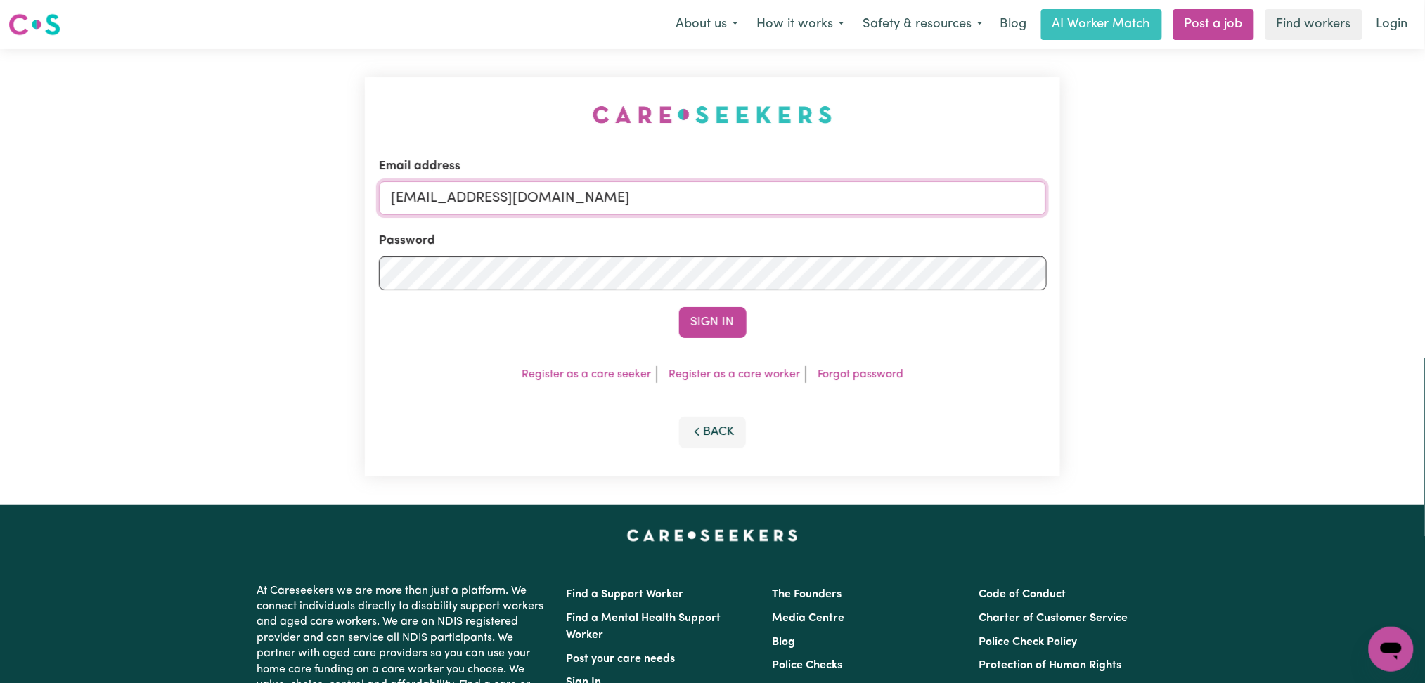
drag, startPoint x: 579, startPoint y: 190, endPoint x: 574, endPoint y: 215, distance: 25.8
click at [579, 190] on input "[EMAIL_ADDRESS][DOMAIN_NAME]" at bounding box center [713, 198] width 668 height 34
drag, startPoint x: 464, startPoint y: 195, endPoint x: 923, endPoint y: 239, distance: 461.3
click at [977, 222] on form "Email address Superuser~F Password Sign In" at bounding box center [713, 247] width 668 height 181
type input "Superuser~[EMAIL_ADDRESS][DOMAIN_NAME]"
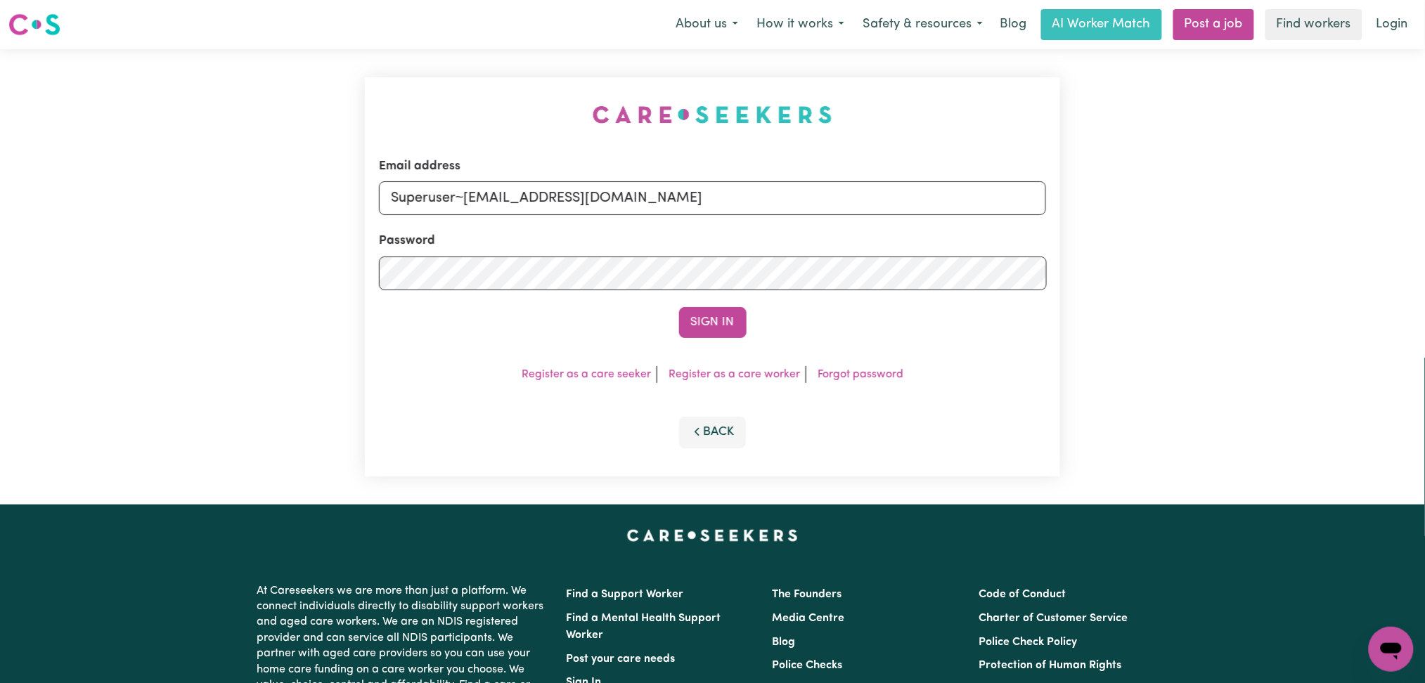
click at [679, 307] on button "Sign In" at bounding box center [712, 322] width 67 height 31
